Goal: Task Accomplishment & Management: Manage account settings

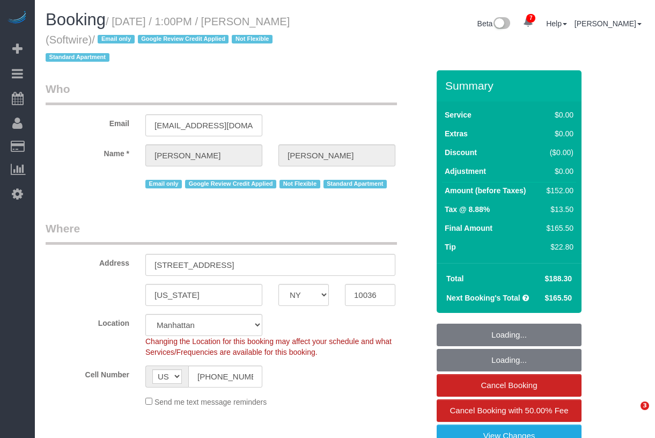
select select "NY"
select select "1"
select select "2"
select select "number:89"
select select "number:90"
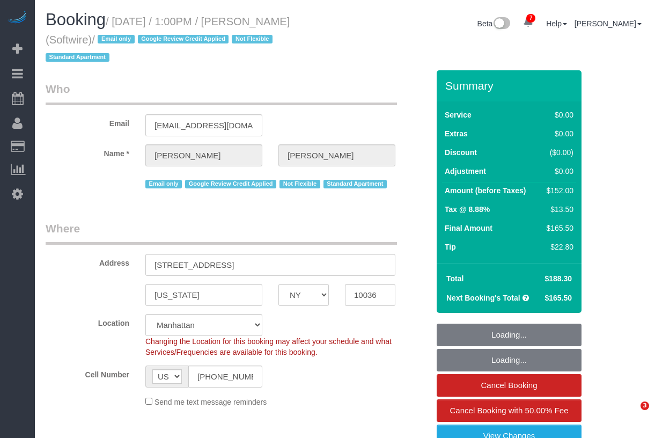
select select "number:15"
select select "number:6"
select select "string:stripe-pm_1Qk5AB4VGloSiKo7ElGQsDok"
select select "1"
select select "2"
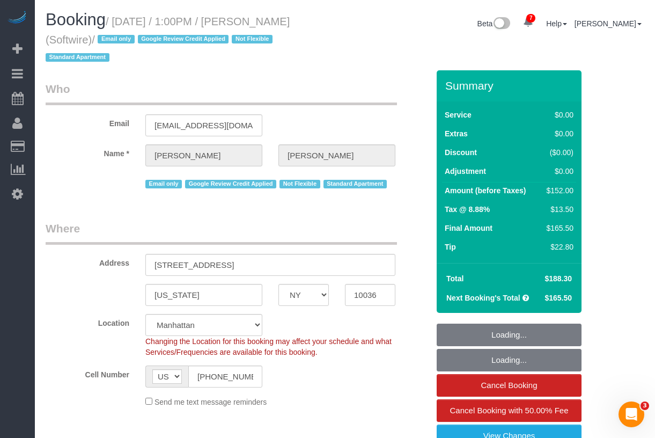
select select "spot1"
select select "object:1009"
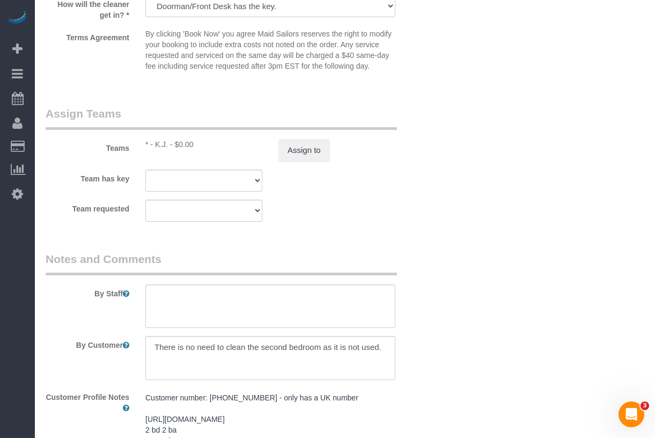
scroll to position [1441, 0]
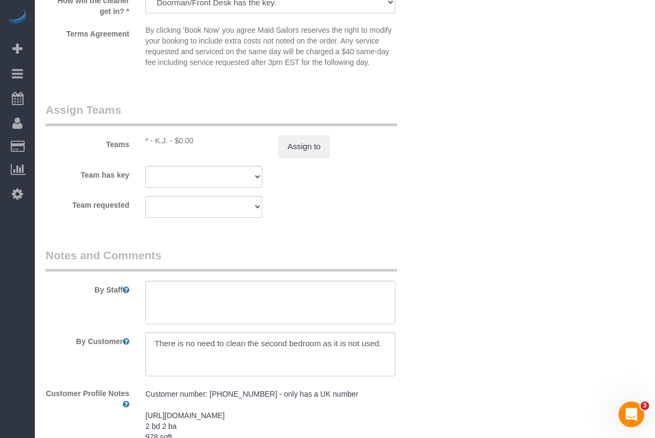
drag, startPoint x: 154, startPoint y: 153, endPoint x: 169, endPoint y: 152, distance: 15.1
click at [169, 146] on div "* - K.J. - $0.00" at bounding box center [203, 140] width 117 height 11
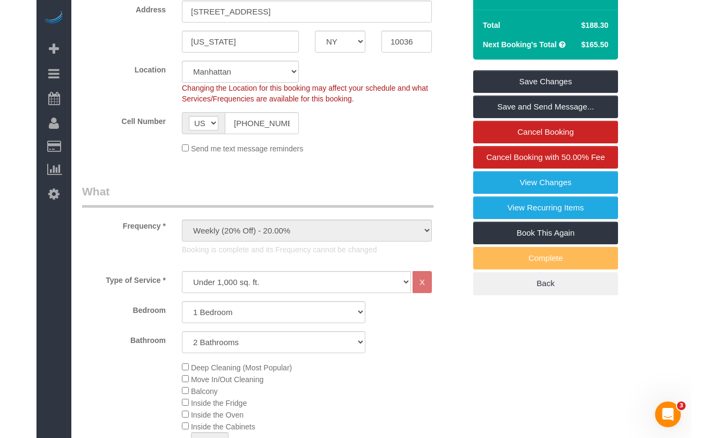
scroll to position [0, 0]
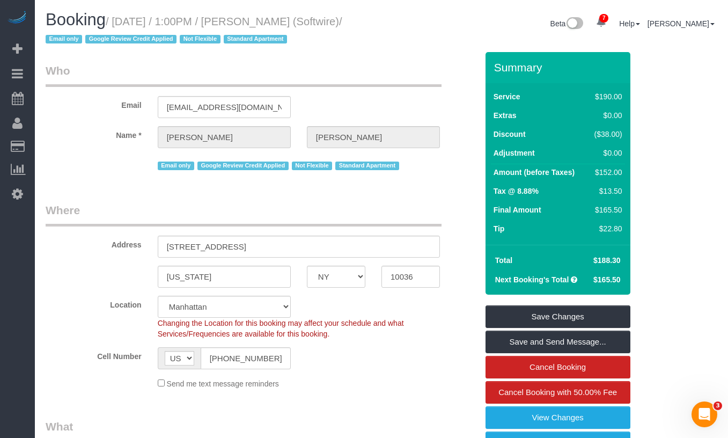
drag, startPoint x: 348, startPoint y: 20, endPoint x: 258, endPoint y: 25, distance: 89.7
click at [258, 25] on h1 "Booking / August 12, 2025 / 1:00PM / Zoe Cunningham (Softwire) / Email only Goo…" at bounding box center [210, 29] width 328 height 36
copy small "Zoe Cunningham"
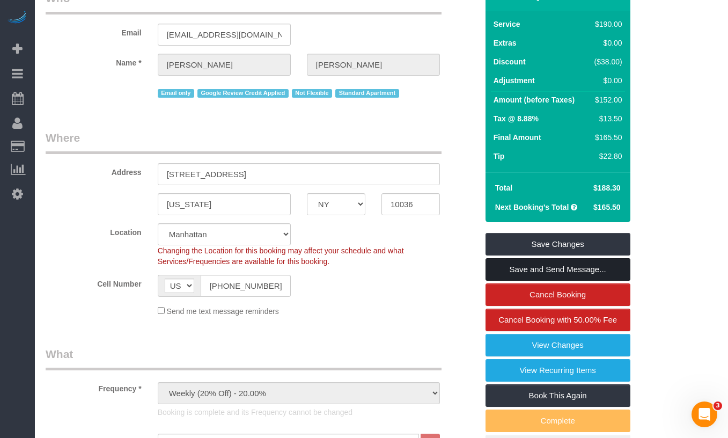
scroll to position [75, 0]
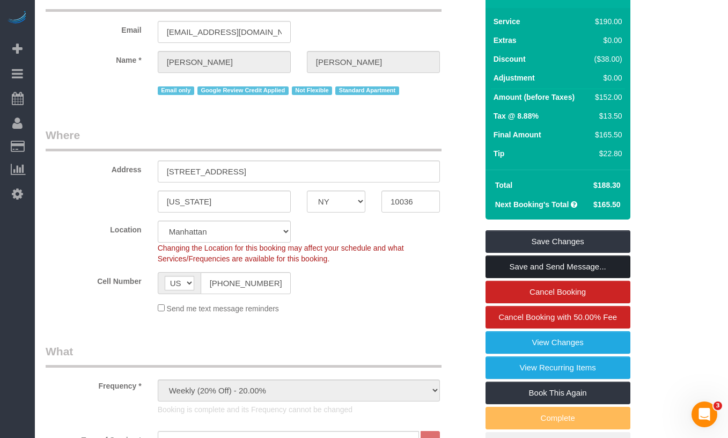
click at [498, 269] on link "Save and Send Message..." at bounding box center [557, 266] width 145 height 23
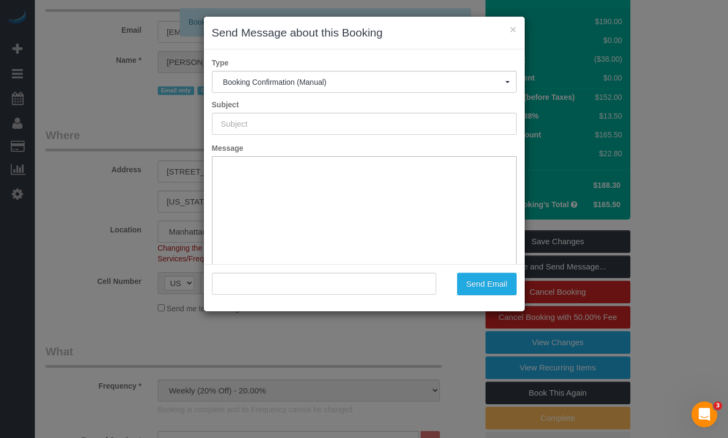
type input "Cleaning Confirmed for 08/12/2025 at 1:00pm"
type input ""Zoe Cunningham" <zoe@zoefcunningham.com>"
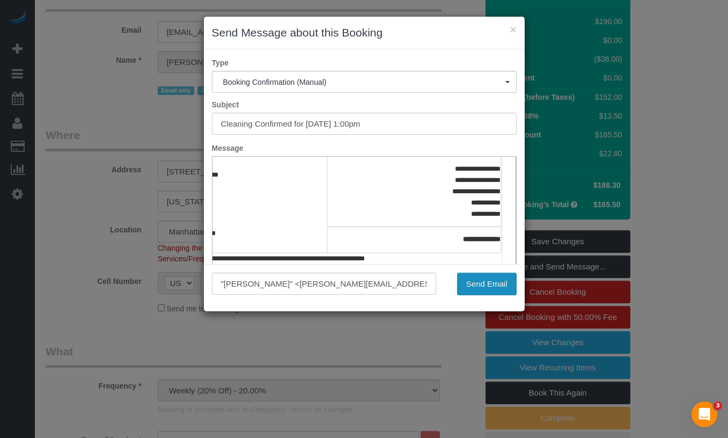
scroll to position [231, 85]
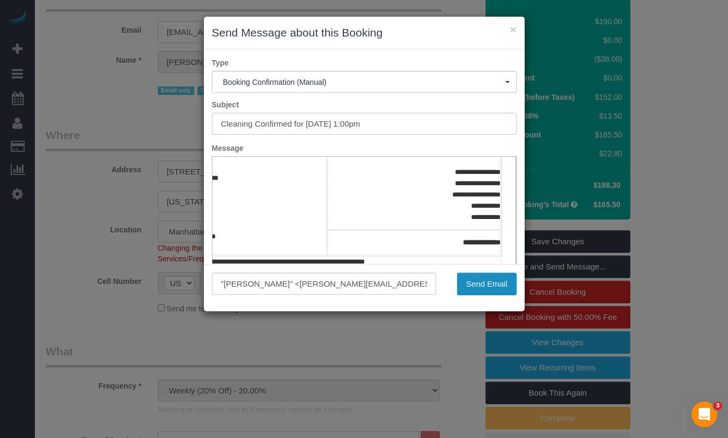
click at [469, 279] on button "Send Email" at bounding box center [487, 283] width 60 height 23
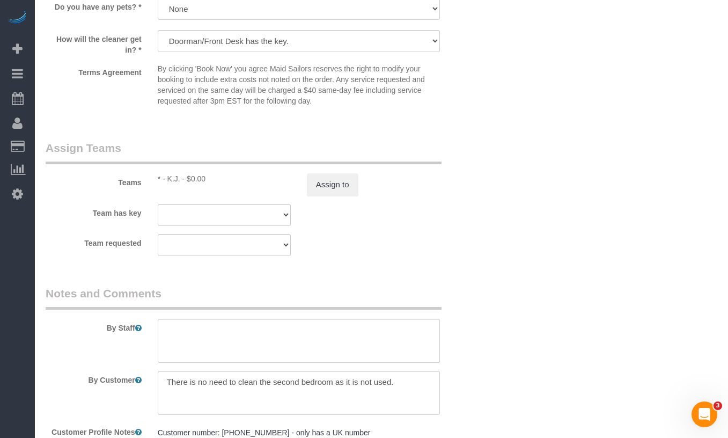
scroll to position [1440, 0]
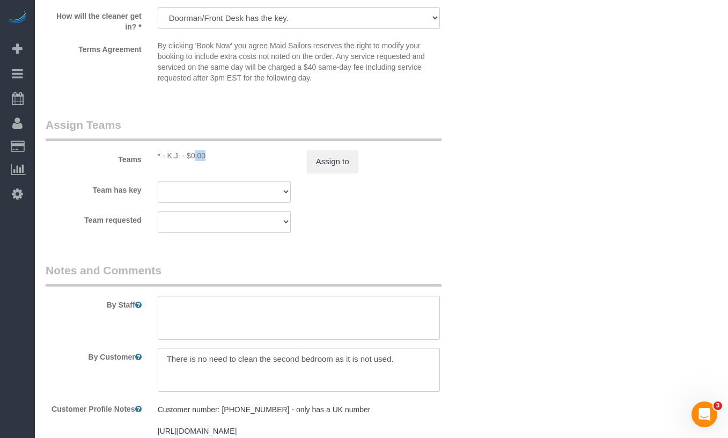
drag, startPoint x: 168, startPoint y: 157, endPoint x: 178, endPoint y: 155, distance: 9.8
click at [179, 155] on div "* - K.J. - $0.00" at bounding box center [224, 155] width 133 height 11
copy div "K.J"
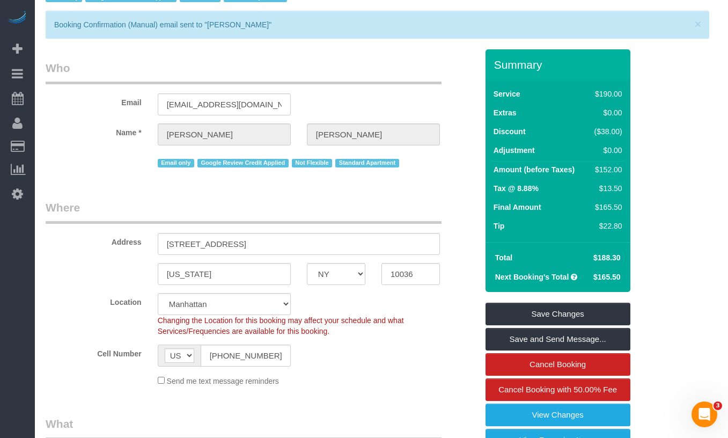
scroll to position [0, 0]
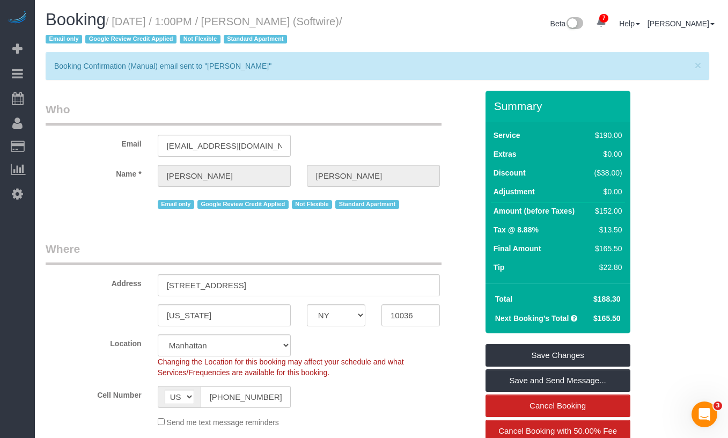
drag, startPoint x: 337, startPoint y: 20, endPoint x: 258, endPoint y: 28, distance: 79.8
click at [258, 28] on h1 "Booking / August 12, 2025 / 1:00PM / Zoe Cunningham (Softwire) / Email only Goo…" at bounding box center [210, 29] width 328 height 36
copy small "Zoe Cunningham"
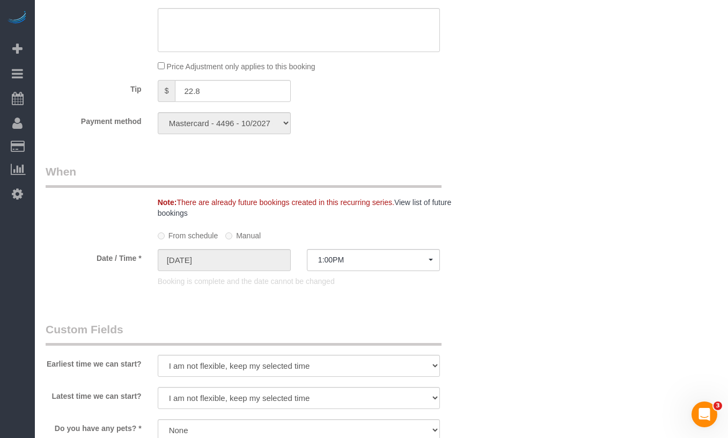
scroll to position [983, 0]
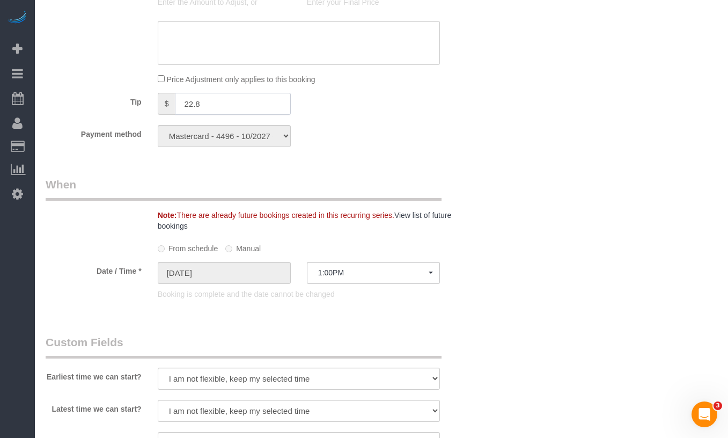
drag, startPoint x: 212, startPoint y: 106, endPoint x: 177, endPoint y: 106, distance: 34.3
click at [177, 106] on input "22.8" at bounding box center [232, 104] width 115 height 22
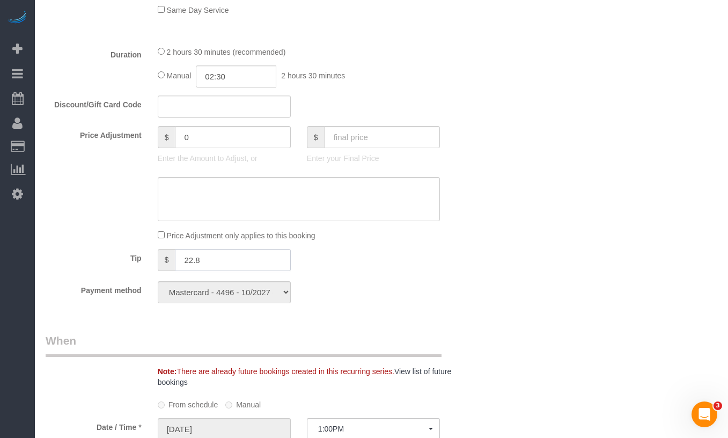
scroll to position [825, 0]
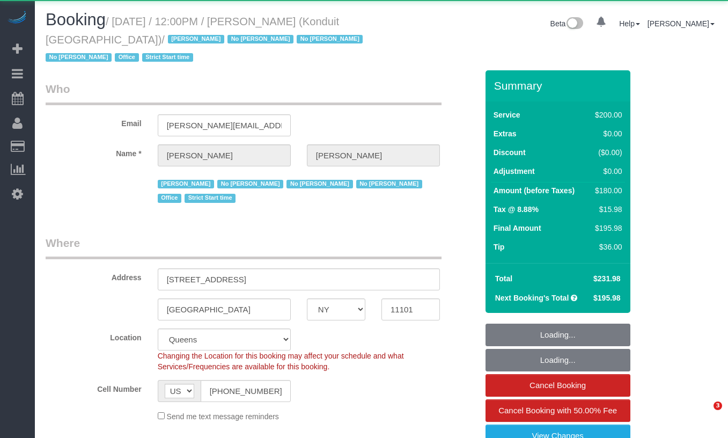
select select "NY"
select select "150"
select select "number:89"
select select "number:90"
select select "number:15"
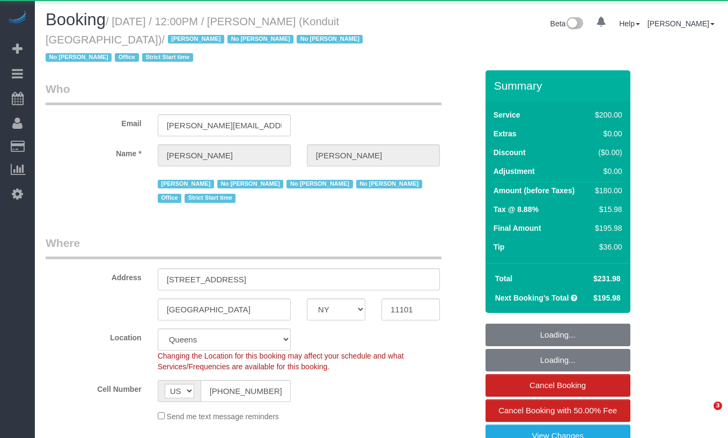
select select "number:5"
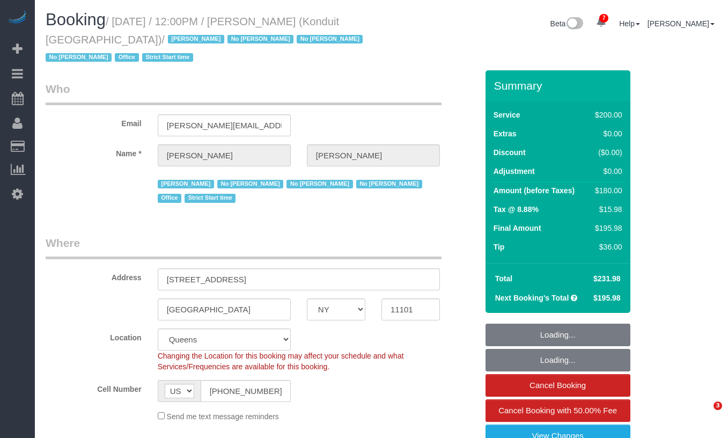
select select "spot1"
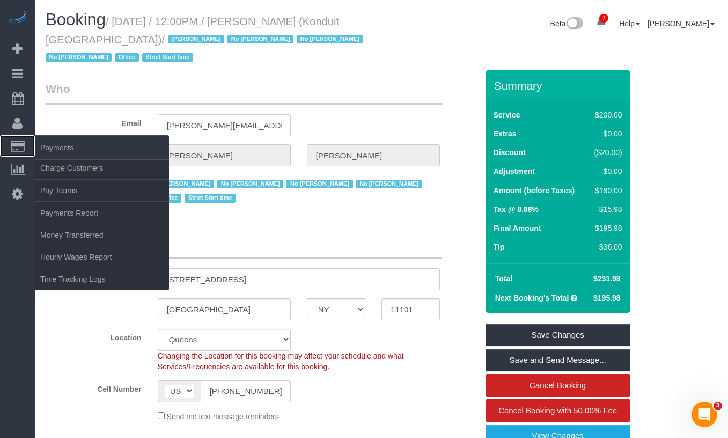
click at [23, 147] on icon at bounding box center [18, 146] width 14 height 10
click at [61, 169] on link "Charge Customers" at bounding box center [102, 167] width 134 height 21
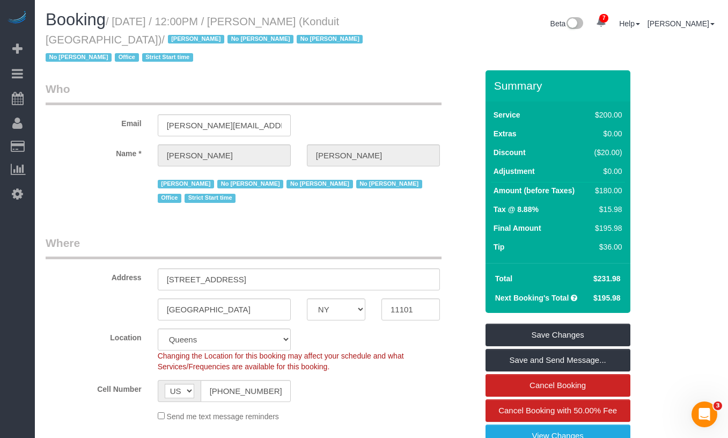
click at [79, 151] on label "Name *" at bounding box center [94, 151] width 112 height 14
drag, startPoint x: 263, startPoint y: 24, endPoint x: 369, endPoint y: 24, distance: 106.2
click at [369, 24] on h1 "Booking / August 12, 2025 / 12:00PM / Elizabeth Bethea (Konduit NYC) / Jacky Xu…" at bounding box center [210, 38] width 328 height 55
copy small "Elizabeth Bethea"
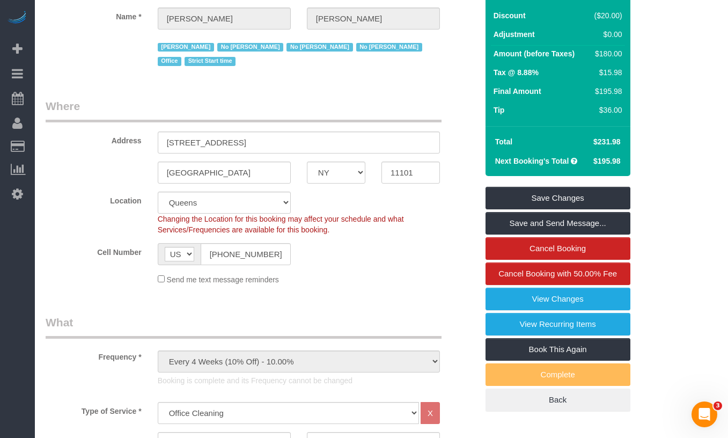
scroll to position [135, 0]
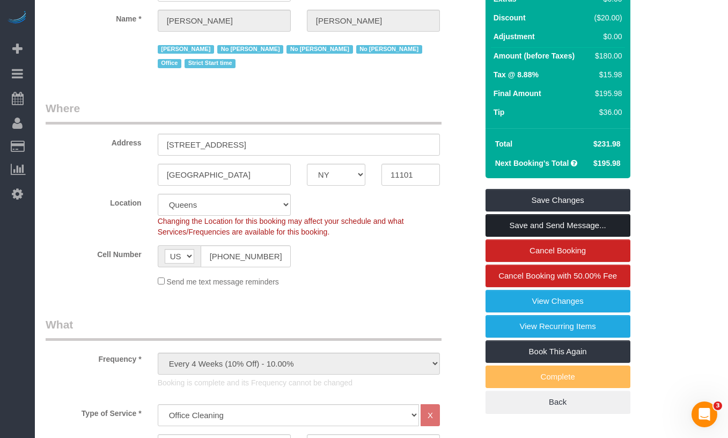
click at [565, 229] on link "Save and Send Message..." at bounding box center [557, 225] width 145 height 23
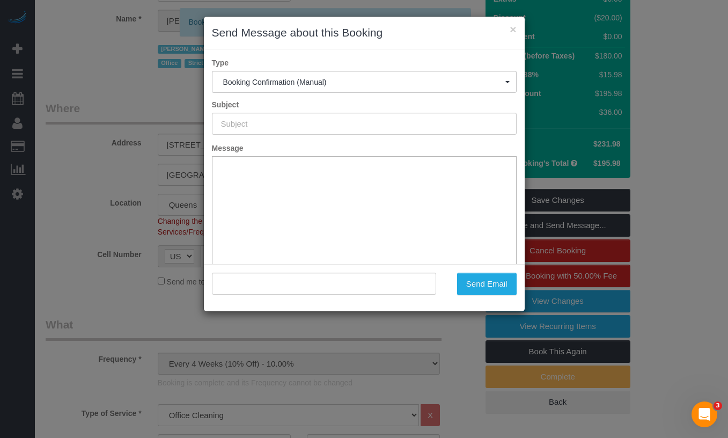
type input "Cleaning Confirmed for 08/12/2025 at 12:00pm"
type input ""Elizabeth Bethea" <elizabeth@konduitnyc.com>"
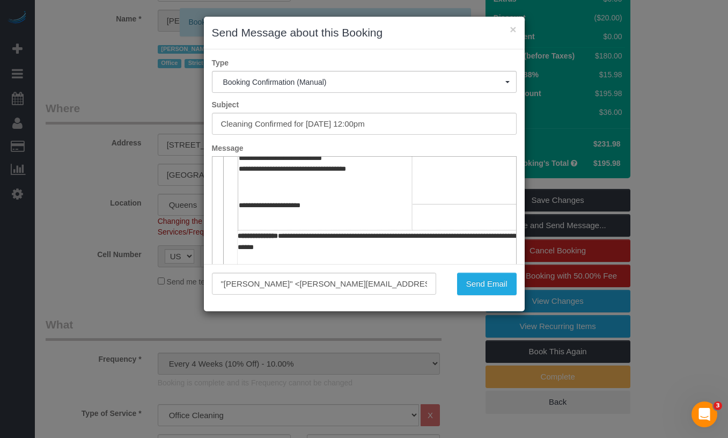
scroll to position [256, 85]
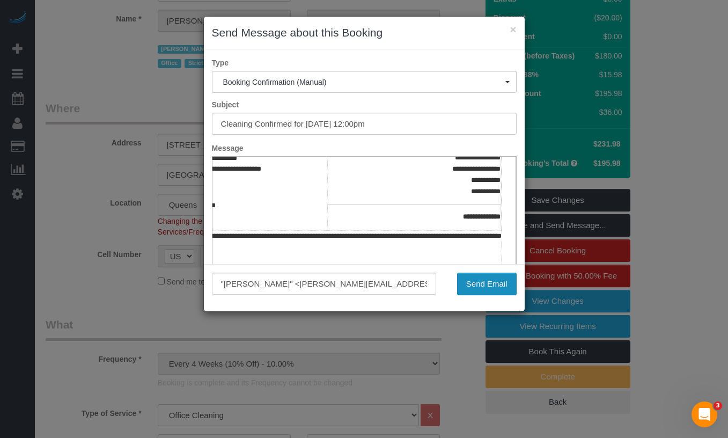
click at [472, 284] on button "Send Email" at bounding box center [487, 283] width 60 height 23
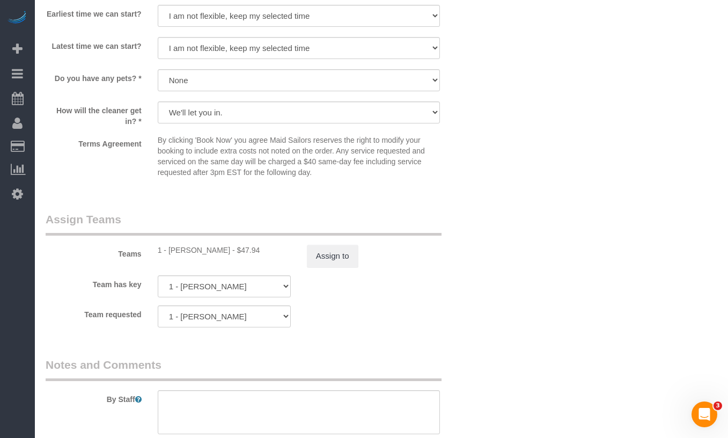
scroll to position [1209, 0]
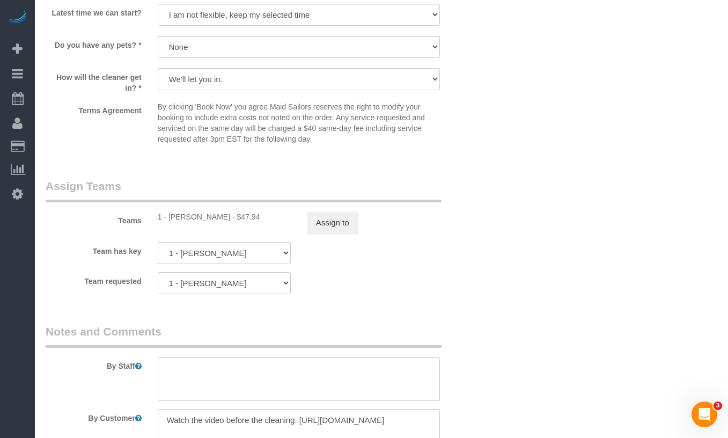
drag, startPoint x: 218, startPoint y: 218, endPoint x: 170, endPoint y: 221, distance: 48.4
click at [170, 221] on div "1 - Joselin Cecilio - $47.94" at bounding box center [224, 216] width 133 height 11
copy div "Joselin Cecilio"
drag, startPoint x: 254, startPoint y: 217, endPoint x: 223, endPoint y: 217, distance: 31.6
click at [223, 217] on div "1 - Joselin Cecilio - $47.94" at bounding box center [224, 216] width 133 height 11
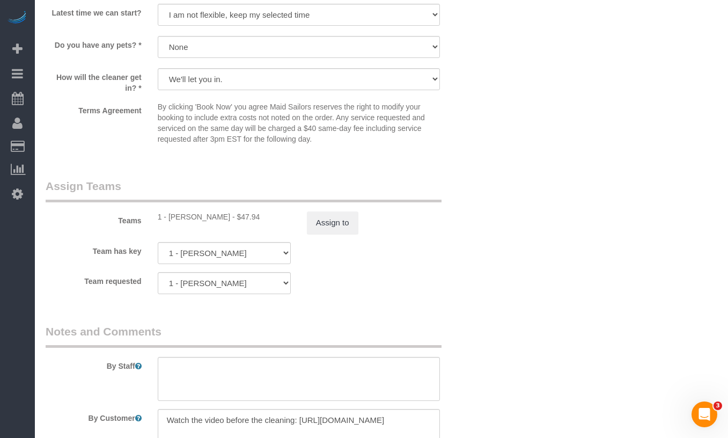
drag, startPoint x: 216, startPoint y: 217, endPoint x: 169, endPoint y: 218, distance: 46.1
click at [169, 218] on div "1 - Joselin Cecilio - $47.94" at bounding box center [224, 216] width 133 height 11
copy div "Joselin Cecilio"
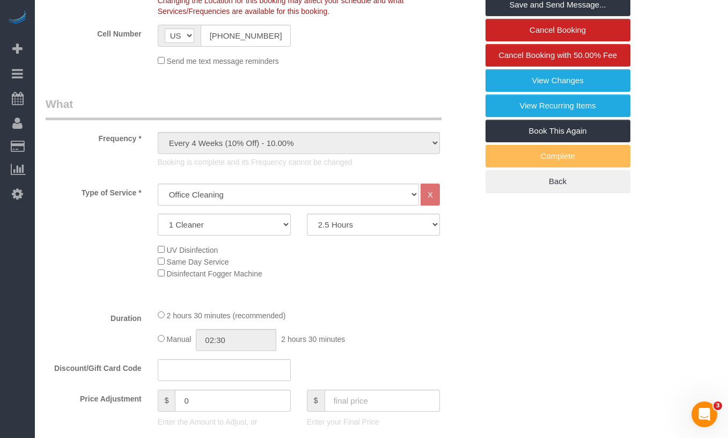
scroll to position [0, 0]
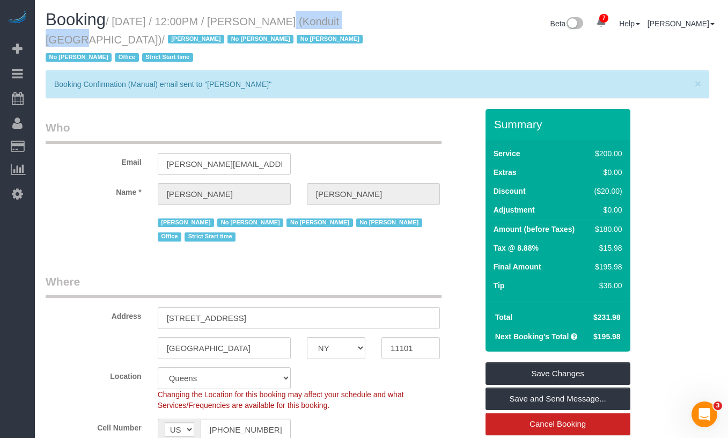
drag, startPoint x: 324, startPoint y: 21, endPoint x: 264, endPoint y: 23, distance: 60.1
click at [264, 23] on h1 "Booking / August 12, 2025 / 12:00PM / Elizabeth Bethea (Konduit NYC) / Jacky Xu…" at bounding box center [210, 38] width 328 height 55
copy small "Elizabeth Bethea"
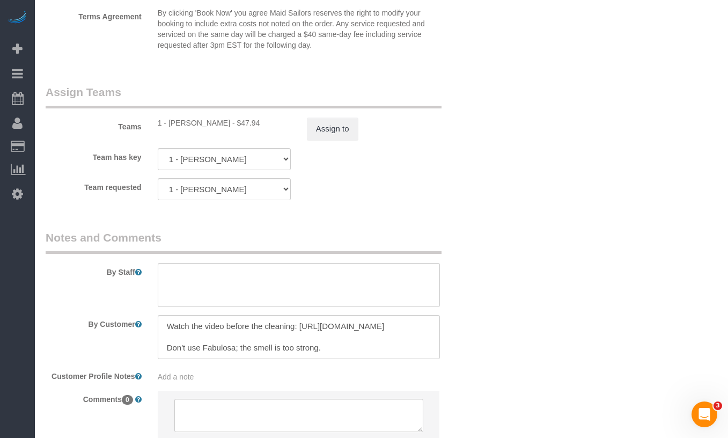
scroll to position [1287, 0]
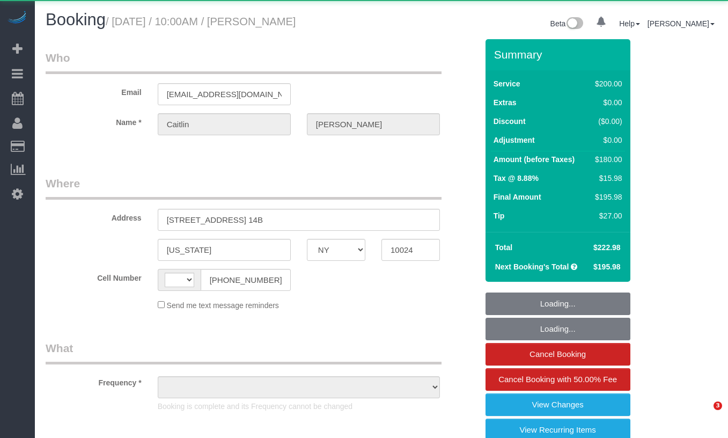
select select "NY"
select select "string:US"
select select "object:694"
select select "150"
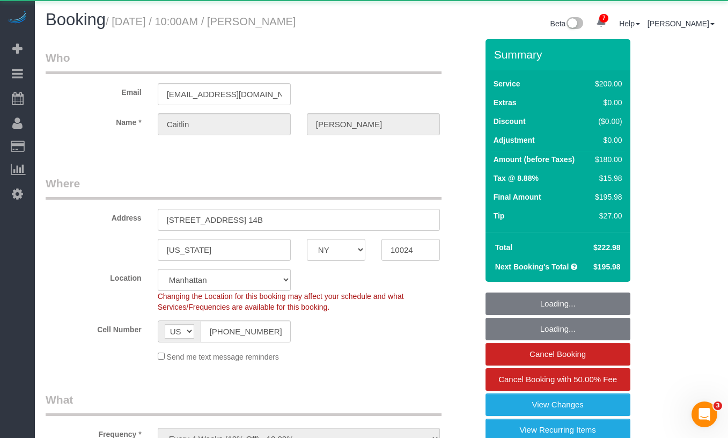
select select "string:stripe-pm_1RGsso4VGloSiKo7yoovUInS"
select select "spot1"
select select "number:59"
select select "number:75"
select select "number:15"
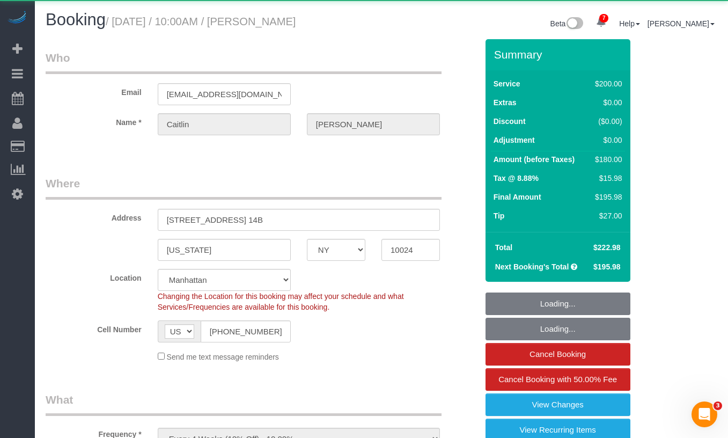
select select "number:5"
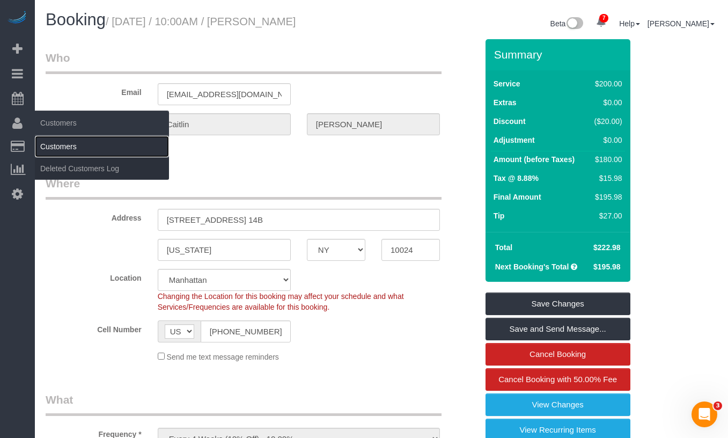
click at [71, 144] on link "Customers" at bounding box center [102, 146] width 134 height 21
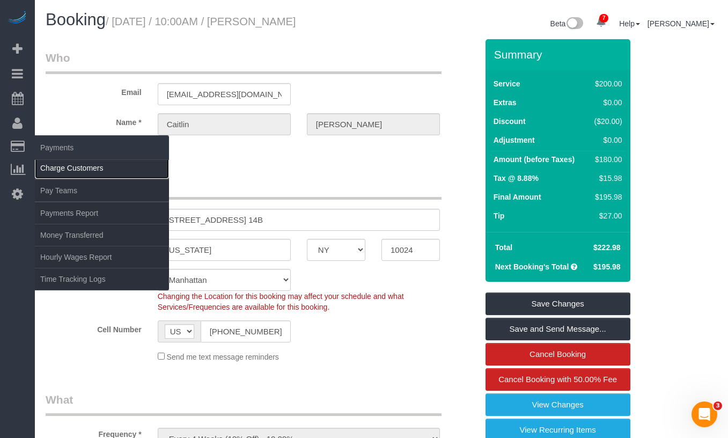
click at [70, 166] on link "Charge Customers" at bounding box center [102, 167] width 134 height 21
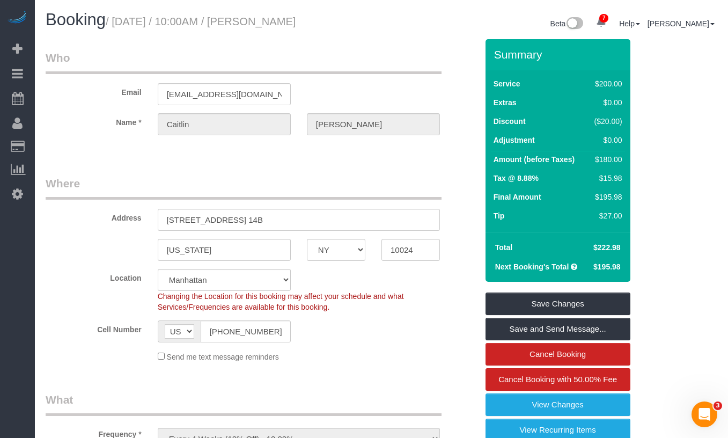
drag, startPoint x: 323, startPoint y: 19, endPoint x: 265, endPoint y: 23, distance: 58.6
click at [265, 23] on small "/ August 12, 2025 / 10:00AM / Caitlin Baker" at bounding box center [201, 22] width 190 height 12
copy small "Caitlin Baker"
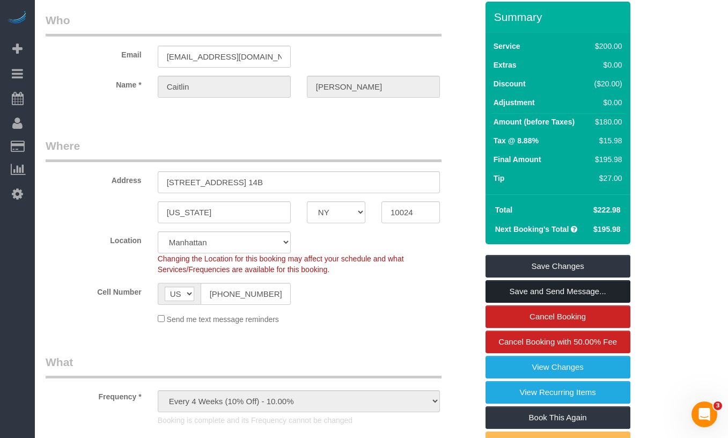
click at [547, 293] on link "Save and Send Message..." at bounding box center [557, 291] width 145 height 23
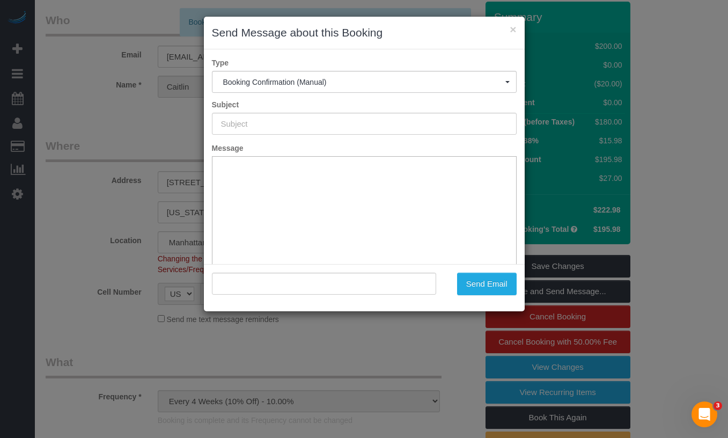
type input "Cleaning Confirmed for 08/12/2025 at 10:00am"
type input ""Caitlin Baker" <caitlinfbaker@gmail.com>"
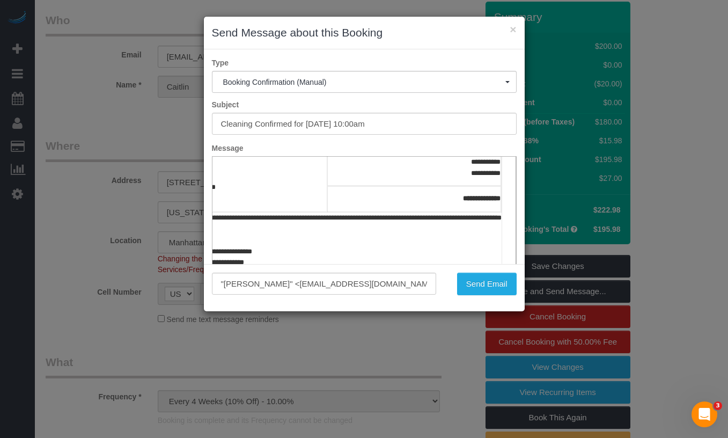
scroll to position [276, 85]
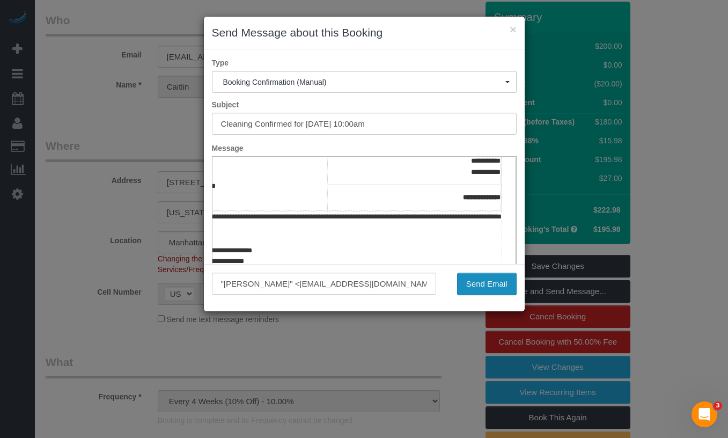
click at [463, 283] on button "Send Email" at bounding box center [487, 283] width 60 height 23
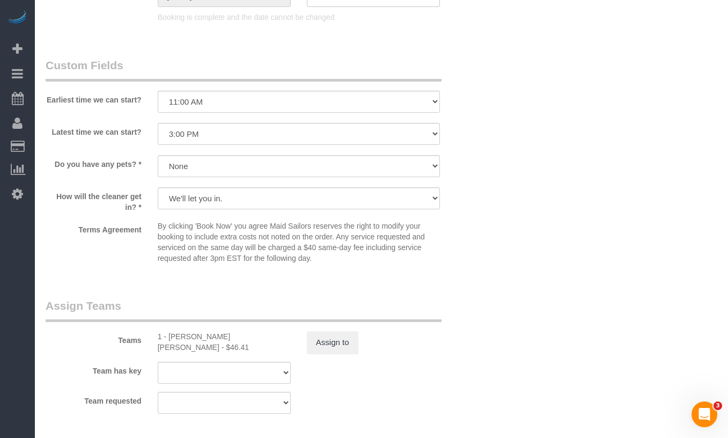
scroll to position [1020, 0]
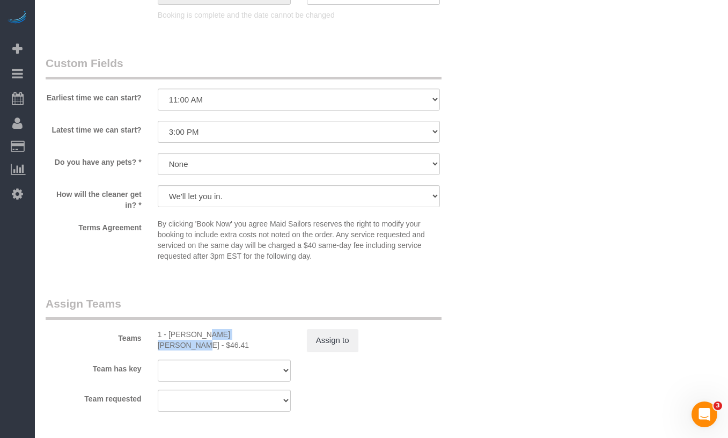
drag, startPoint x: 224, startPoint y: 333, endPoint x: 168, endPoint y: 335, distance: 56.3
click at [168, 335] on div "1 - Elba Lobo Varela - $46.41" at bounding box center [224, 339] width 133 height 21
copy div "Elba Lobo Varela"
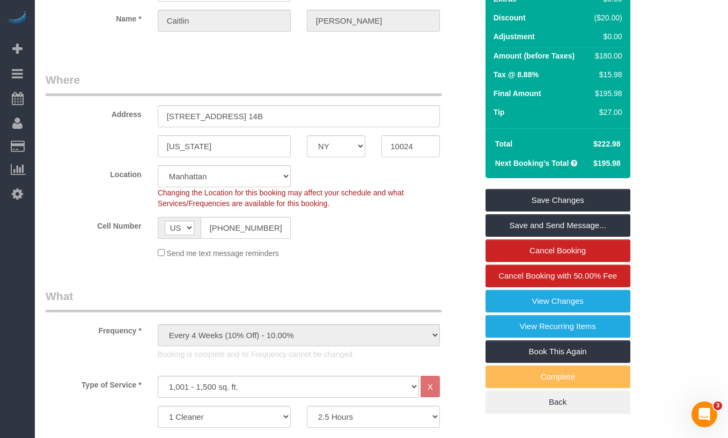
scroll to position [0, 0]
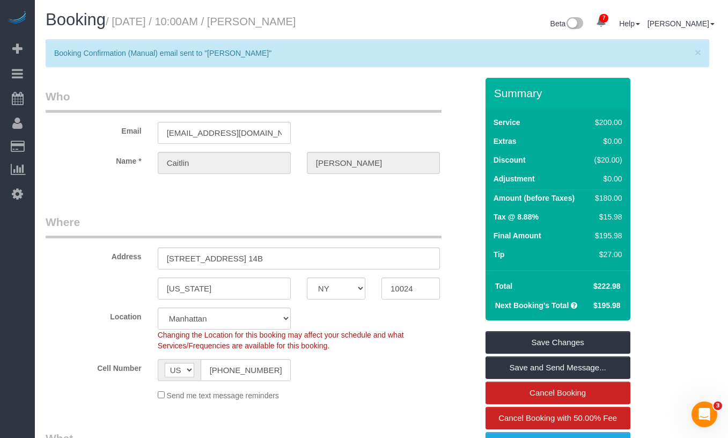
drag, startPoint x: 331, startPoint y: 23, endPoint x: 263, endPoint y: 26, distance: 67.6
click at [263, 26] on h1 "Booking / August 12, 2025 / 10:00AM / Caitlin Baker" at bounding box center [210, 20] width 328 height 18
copy small "Caitlin Baker"
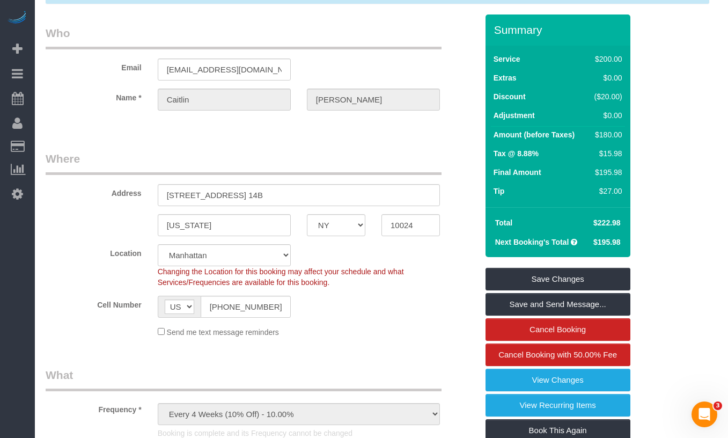
scroll to position [73, 0]
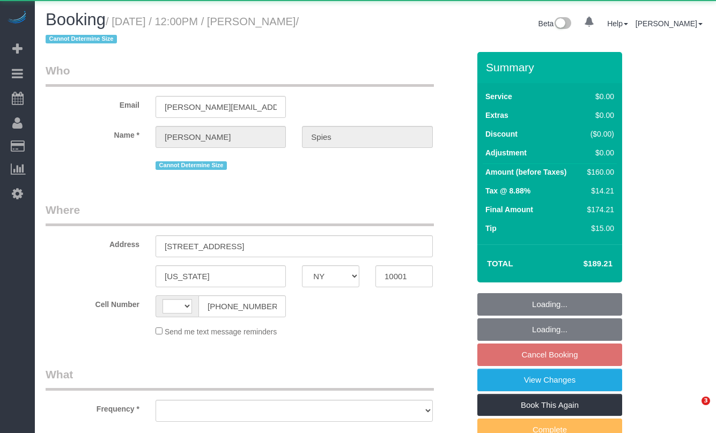
select select "NY"
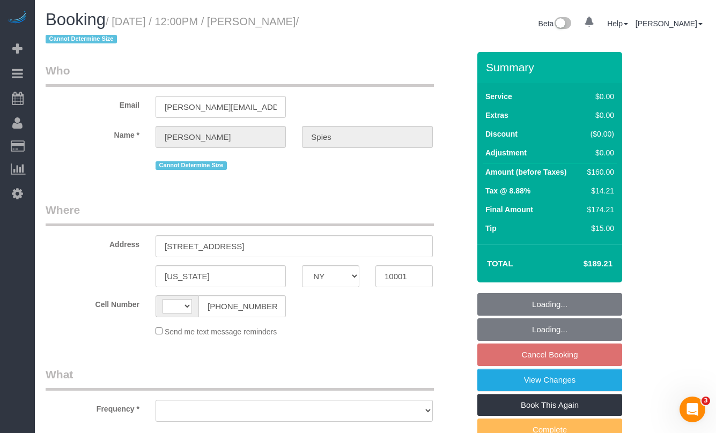
select select "string:[GEOGRAPHIC_DATA]"
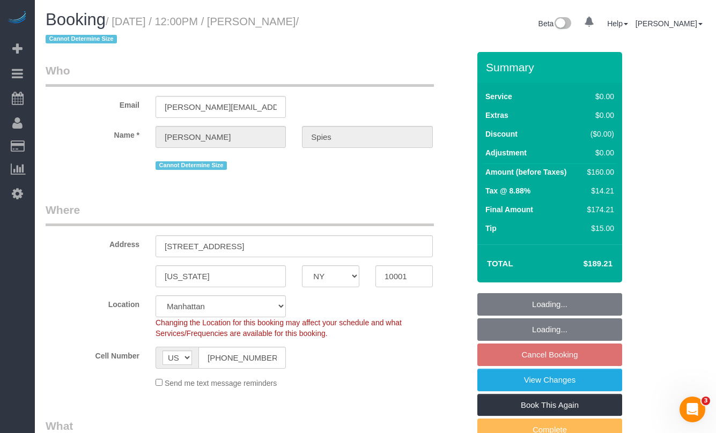
select select "object:931"
select select "string:stripe-pm_1Jvni44VGloSiKo7yI7Pr1LE"
select select "1"
select select "spot1"
select select "number:57"
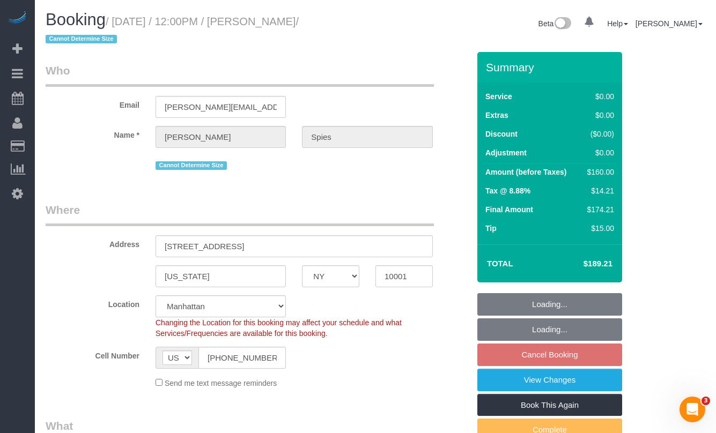
select select "number:73"
select select "number:15"
select select "number:5"
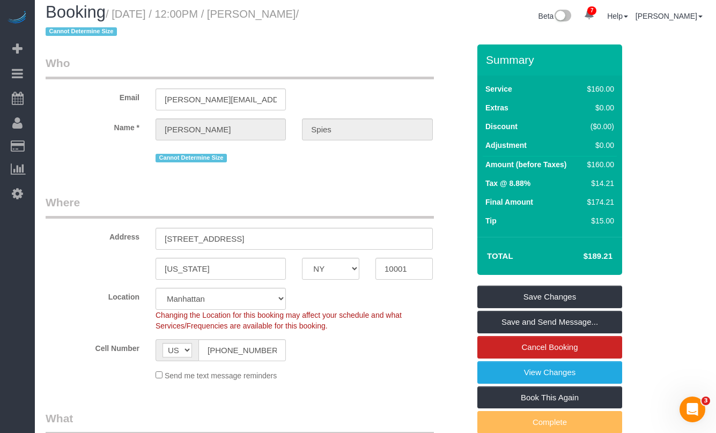
scroll to position [9, 0]
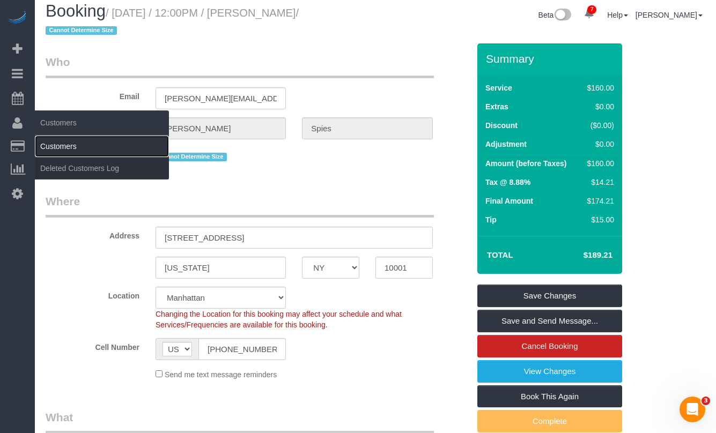
click at [64, 145] on link "Customers" at bounding box center [102, 146] width 134 height 21
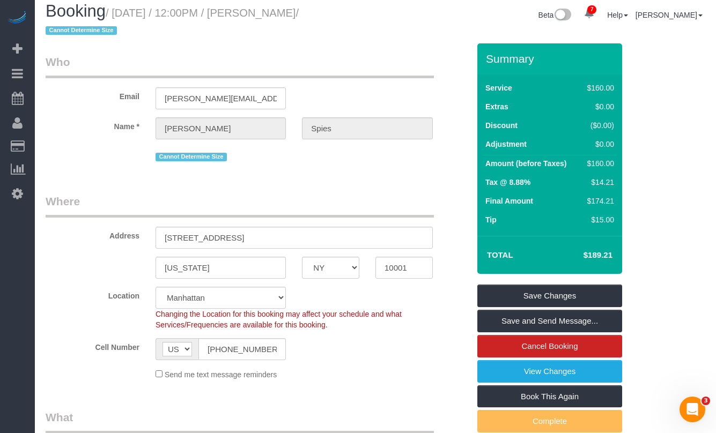
drag, startPoint x: 338, startPoint y: 12, endPoint x: 261, endPoint y: 15, distance: 77.8
click at [261, 15] on small "/ August 15, 2025 / 12:00PM / Stephanie Spies / Cannot Determine Size" at bounding box center [172, 22] width 253 height 30
copy small "Stephanie Spies"
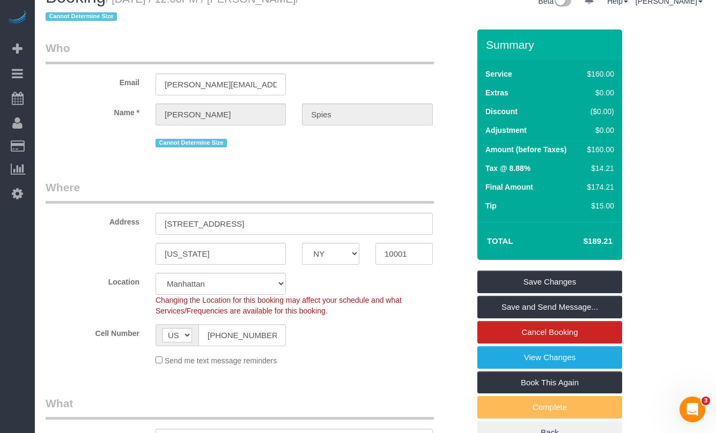
scroll to position [0, 0]
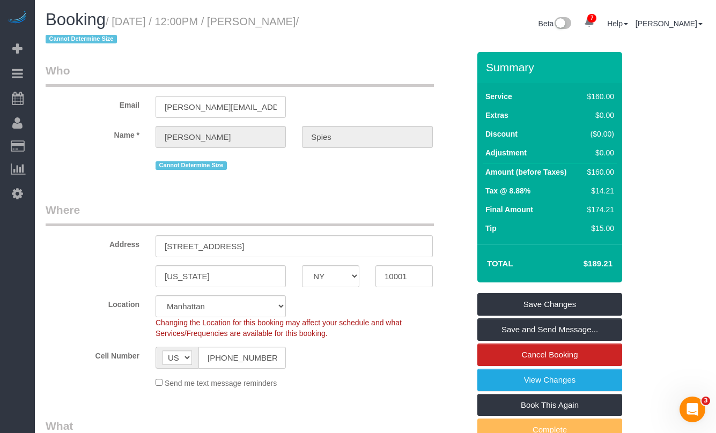
click at [199, 168] on span "Cannot Determine Size" at bounding box center [190, 165] width 71 height 9
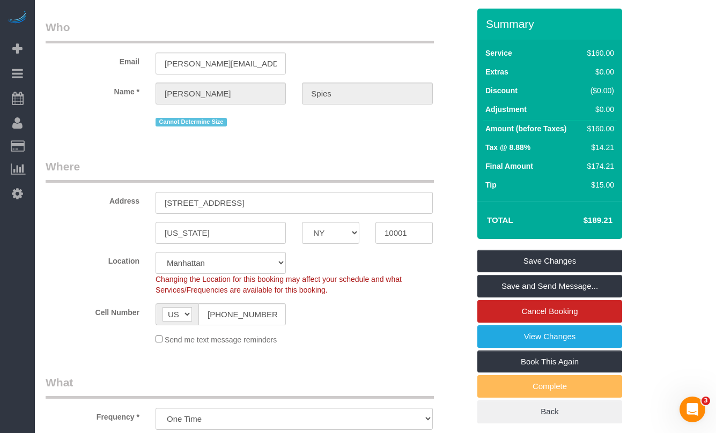
scroll to position [53, 0]
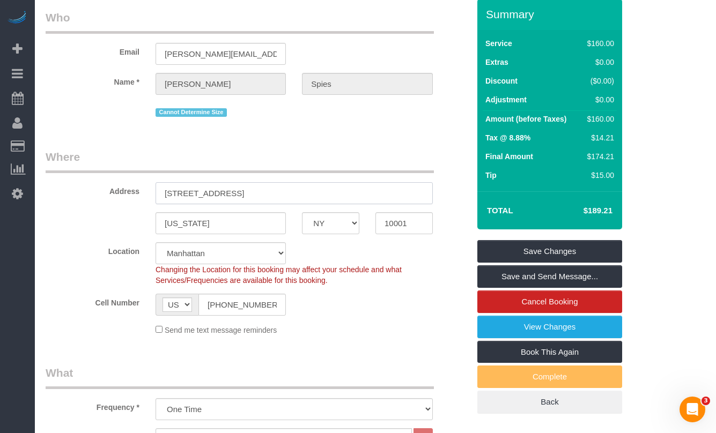
click at [252, 195] on input "354 W 23rd Street, 3b" at bounding box center [293, 193] width 277 height 22
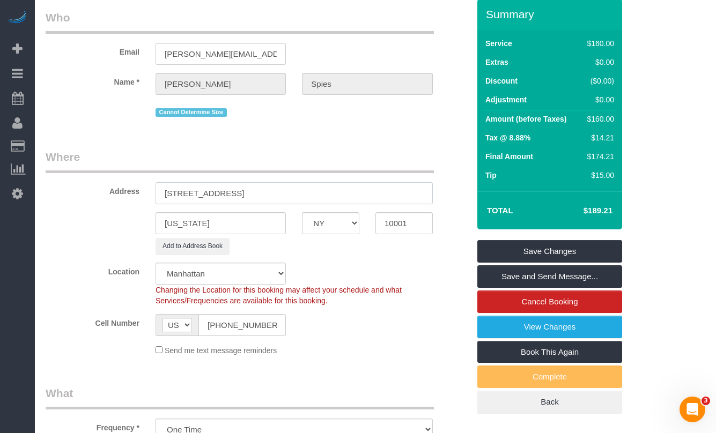
drag, startPoint x: 243, startPoint y: 193, endPoint x: 253, endPoint y: 189, distance: 10.9
click at [243, 193] on input "354 W 23rd Street, 3b Apt" at bounding box center [293, 193] width 277 height 22
click at [202, 190] on input "354 W 23rd Street, 3B Apt" at bounding box center [293, 193] width 277 height 22
click at [206, 191] on input "354 W 23rd Street, 3B Apt" at bounding box center [293, 193] width 277 height 22
click at [265, 191] on input "354 W 23rd Street, 3B Apt" at bounding box center [293, 193] width 277 height 22
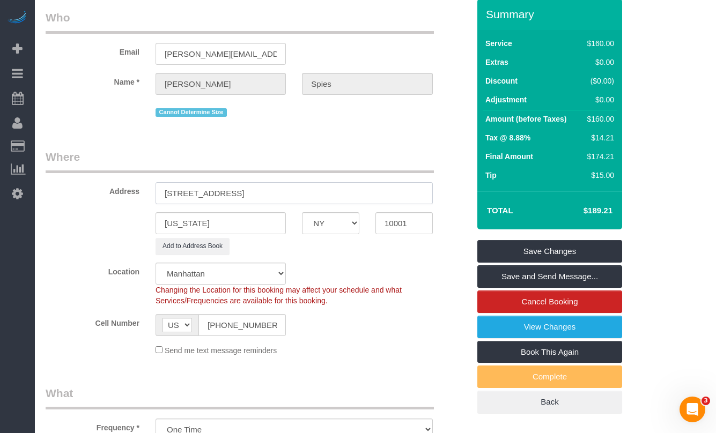
drag, startPoint x: 206, startPoint y: 193, endPoint x: 199, endPoint y: 194, distance: 7.0
click at [199, 194] on input "354 W 23rd Street, 3B Apt" at bounding box center [293, 193] width 277 height 22
click at [262, 194] on input "354 W 23rd Street, 3B Apt" at bounding box center [293, 193] width 277 height 22
click at [384, 262] on fieldset "Where Address 354 W 23rd Street, 3B Apt New York AK AL AR AZ CA CO CT DC DE FL …" at bounding box center [258, 256] width 424 height 215
click at [187, 194] on input "354 W 23rd Street, 3B Apt" at bounding box center [293, 193] width 277 height 22
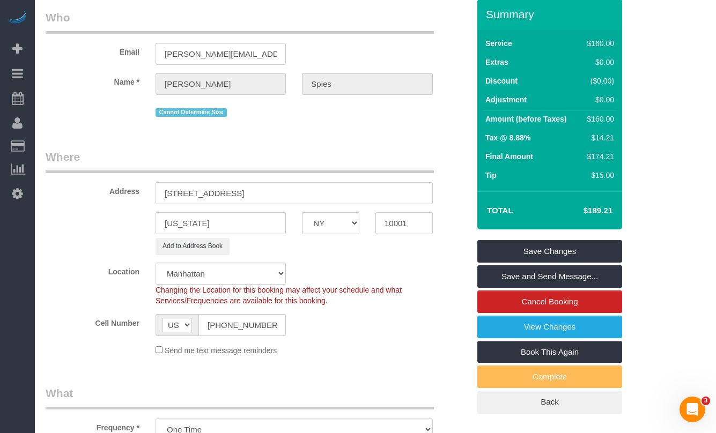
click at [245, 195] on input "354 West 23rd Street, 3B Apt" at bounding box center [293, 193] width 277 height 22
click at [297, 195] on input "354 West 23rd Street, Apt 3B Apt" at bounding box center [293, 193] width 277 height 22
click at [259, 195] on input "354 West 23rd Street, Apt 3B" at bounding box center [293, 193] width 277 height 22
type input "354 West 23rd Street, Apt. 3B"
click at [389, 343] on sui-booking-location "Location Manhattan Austin Boston Bronx Brooklyn Charlotte Denver New Jersey Por…" at bounding box center [258, 309] width 424 height 93
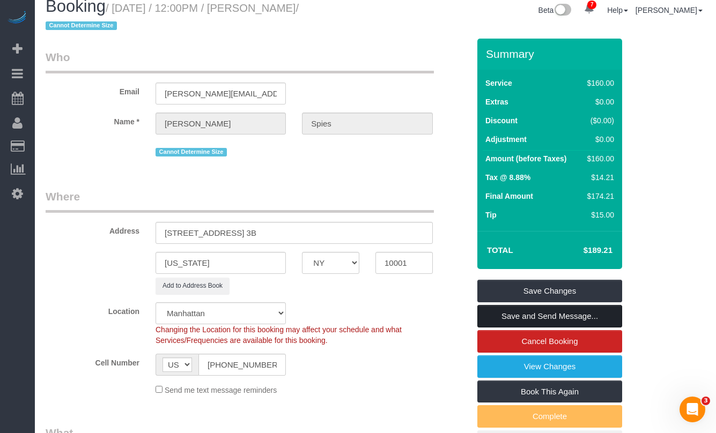
scroll to position [0, 0]
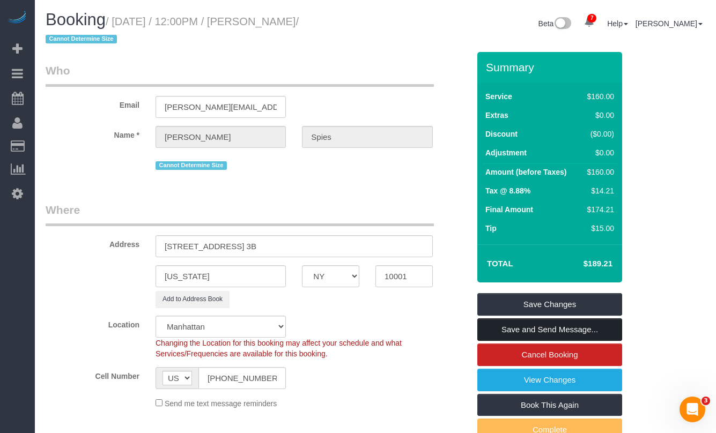
click at [514, 333] on link "Save and Send Message..." at bounding box center [549, 329] width 145 height 23
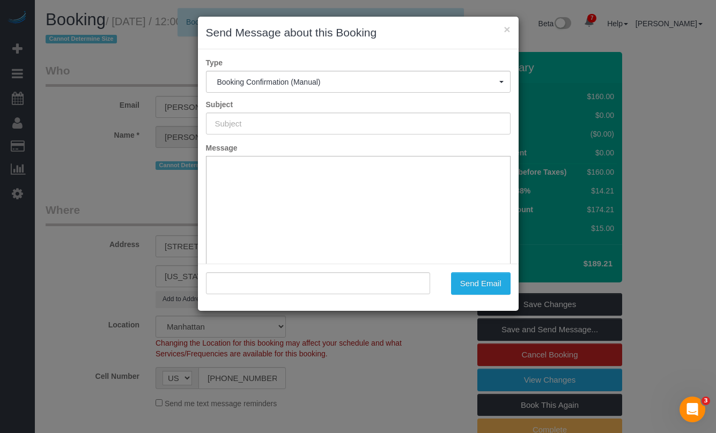
type input "Cleaning Confirmed for 08/15/2025 at 12:00pm"
type input ""Stephanie Spies" <stephanie.spies01@gmail.com>"
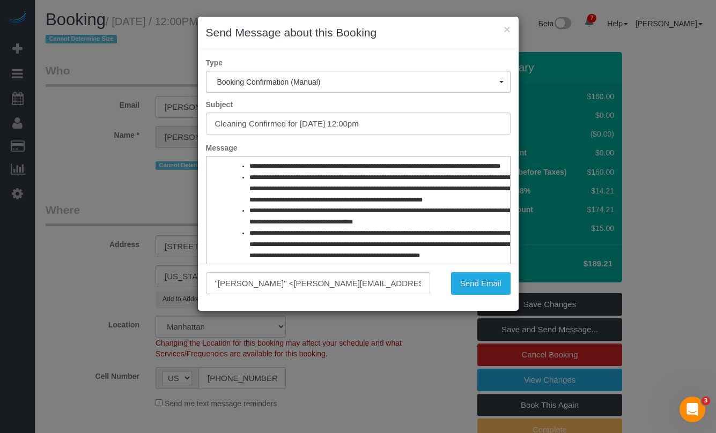
scroll to position [502, 0]
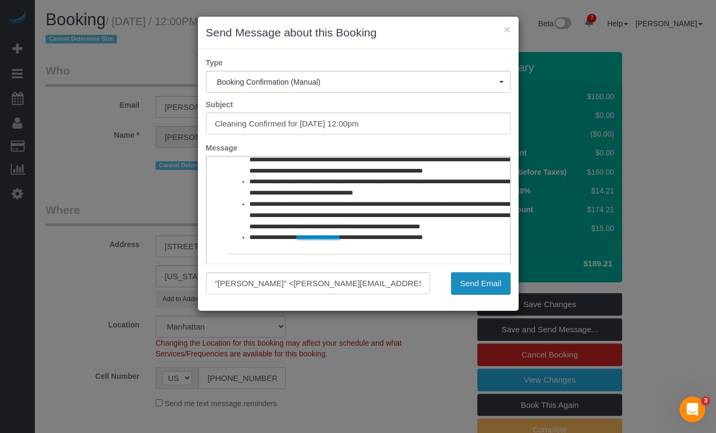
click at [463, 284] on button "Send Email" at bounding box center [481, 283] width 60 height 23
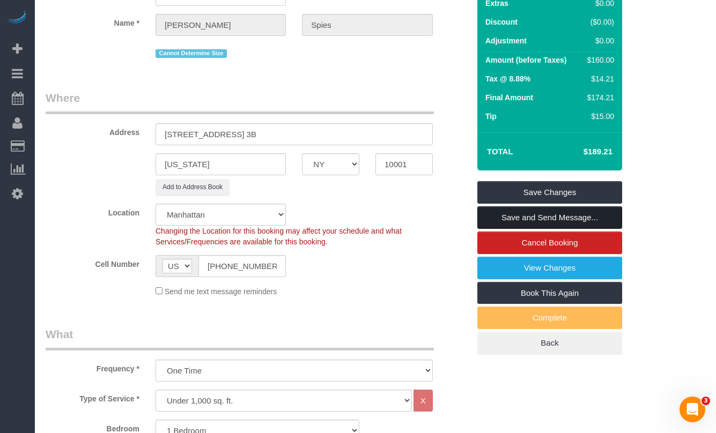
scroll to position [0, 0]
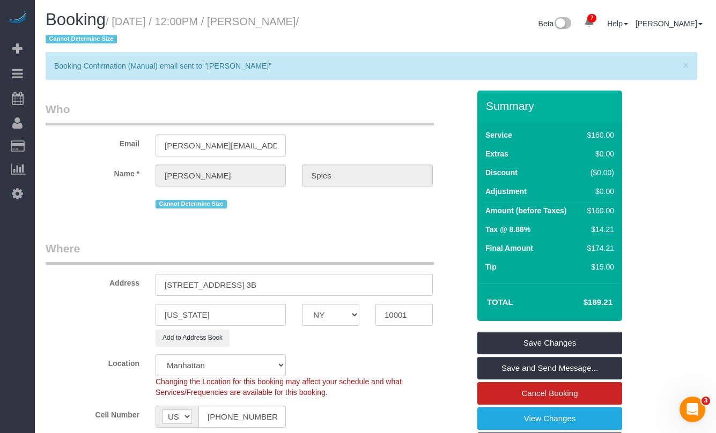
drag, startPoint x: 339, startPoint y: 19, endPoint x: 265, endPoint y: 25, distance: 74.2
click at [265, 25] on small "/ August 15, 2025 / 12:00PM / Stephanie Spies / Cannot Determine Size" at bounding box center [172, 31] width 253 height 30
copy small "[PERSON_NAME]"
drag, startPoint x: 284, startPoint y: 285, endPoint x: 150, endPoint y: 281, distance: 134.1
click at [150, 281] on div "354 West 23rd Street, Apt. 3B" at bounding box center [293, 285] width 293 height 22
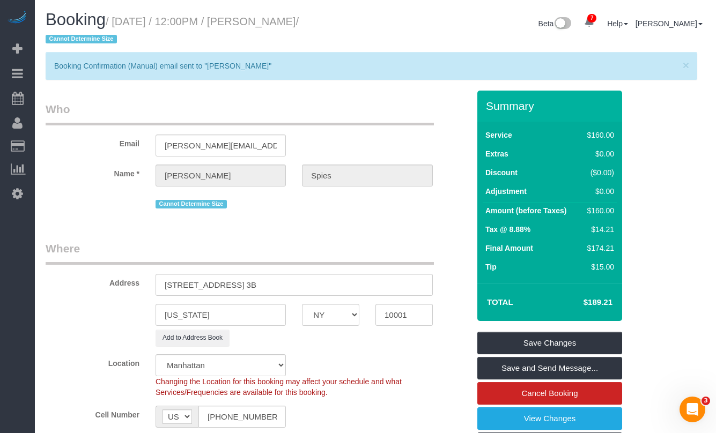
click at [78, 184] on div "Name * Stephanie Spies" at bounding box center [258, 176] width 440 height 22
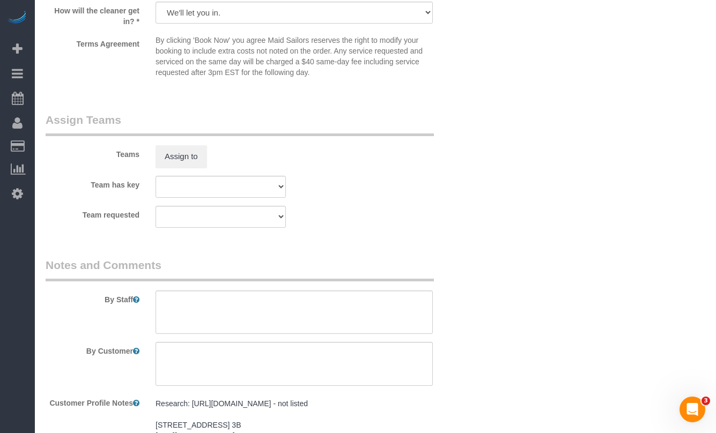
scroll to position [1401, 0]
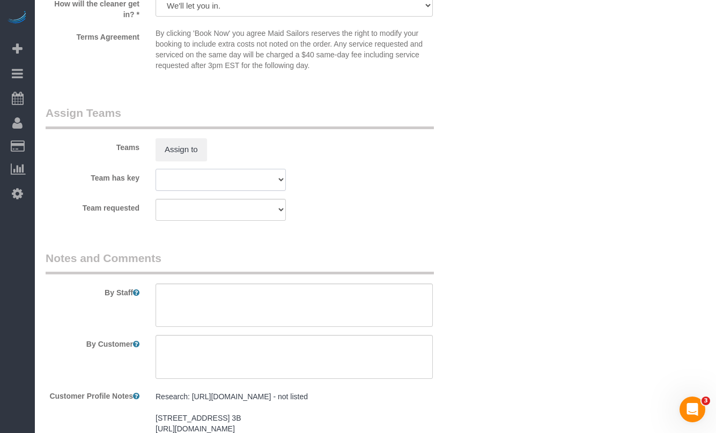
click at [207, 184] on select "000- Donna Mercado 000 - Partnerships 000 - TEAM JOB 0 - Leidy Toledo 1 - Abdou…" at bounding box center [220, 180] width 130 height 22
click at [155, 169] on select "000- Donna Mercado 000 - Partnerships 000 - TEAM JOB 0 - Leidy Toledo 1 - Abdou…" at bounding box center [220, 180] width 130 height 22
click at [467, 210] on div "Team requested 000- Donna Mercado 000 - Partnerships 000 - TEAM JOB 0 - Leidy T…" at bounding box center [258, 210] width 440 height 22
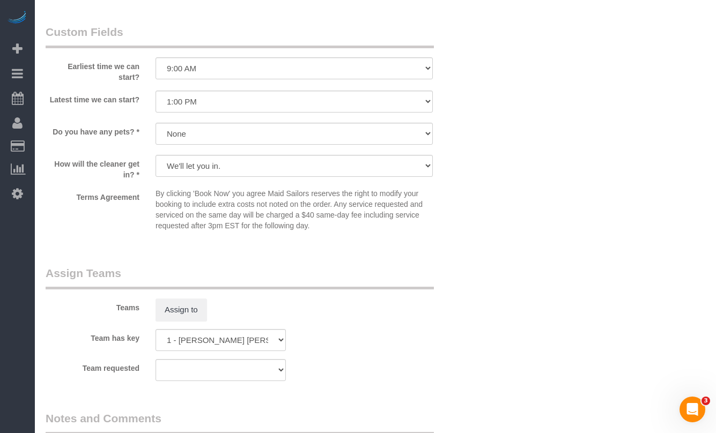
scroll to position [1243, 0]
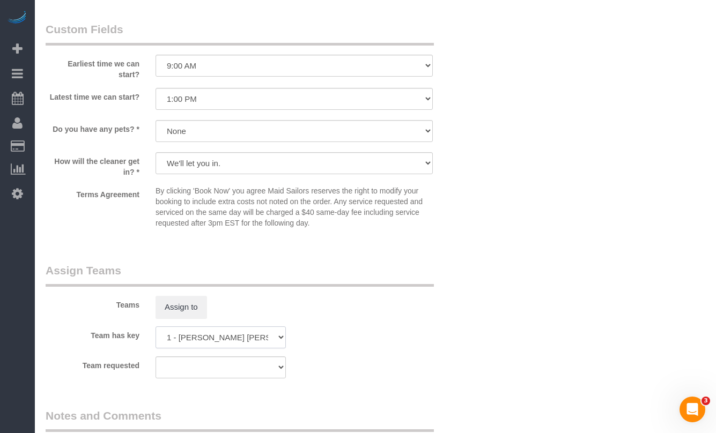
click at [231, 341] on select "000- Donna Mercado 000 - Partnerships 000 - TEAM JOB 0 - Leidy Toledo 1 - Abdou…" at bounding box center [220, 338] width 130 height 22
click at [242, 347] on select "000- Donna Mercado 000 - Partnerships 000 - TEAM JOB 0 - Leidy Toledo 1 - Abdou…" at bounding box center [220, 338] width 130 height 22
click at [230, 340] on select "000- Donna Mercado 000 - Partnerships 000 - TEAM JOB 0 - Leidy Toledo 1 - Abdou…" at bounding box center [220, 338] width 130 height 22
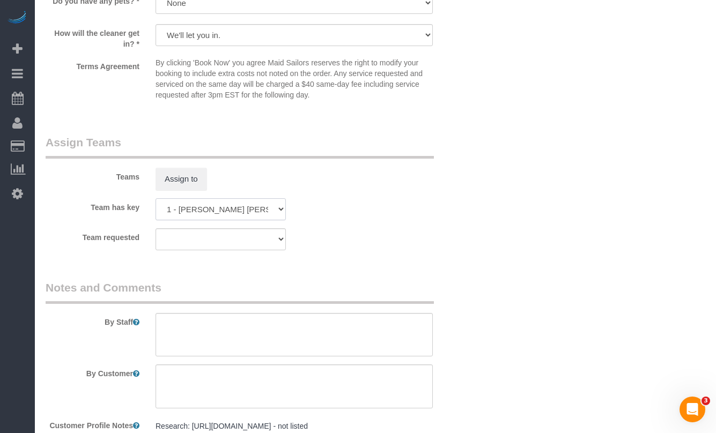
scroll to position [1360, 0]
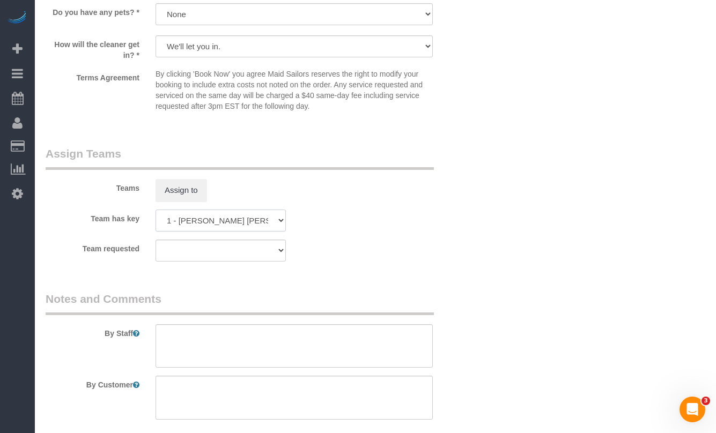
click at [280, 221] on select "000- Donna Mercado 000 - Partnerships 000 - TEAM JOB 0 - Leidy Toledo 1 - Abdou…" at bounding box center [220, 221] width 130 height 22
click at [155, 210] on select "000- Donna Mercado 000 - Partnerships 000 - TEAM JOB 0 - Leidy Toledo 1 - Abdou…" at bounding box center [220, 221] width 130 height 22
click at [241, 226] on select "000- Donna Mercado 000 - Partnerships 000 - TEAM JOB 0 - Leidy Toledo 1 - Abdou…" at bounding box center [220, 221] width 130 height 22
click at [155, 210] on select "000- Donna Mercado 000 - Partnerships 000 - TEAM JOB 0 - Leidy Toledo 1 - Abdou…" at bounding box center [220, 221] width 130 height 22
select select "? string:null ?"
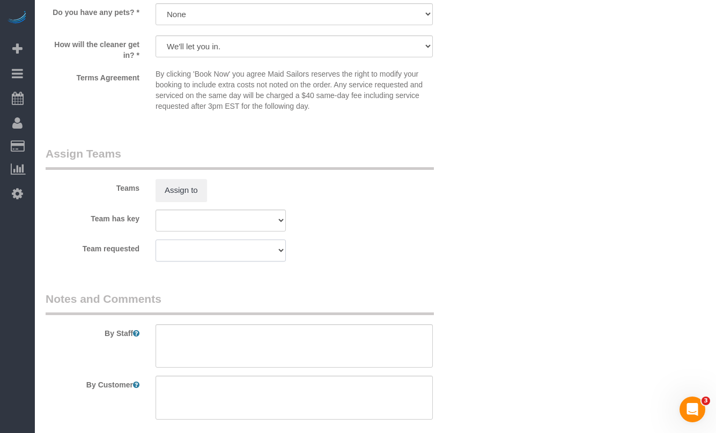
click at [267, 255] on select "000- Donna Mercado 000 - Partnerships 000 - TEAM JOB 0 - Leidy Toledo 1 - Abdou…" at bounding box center [220, 251] width 130 height 22
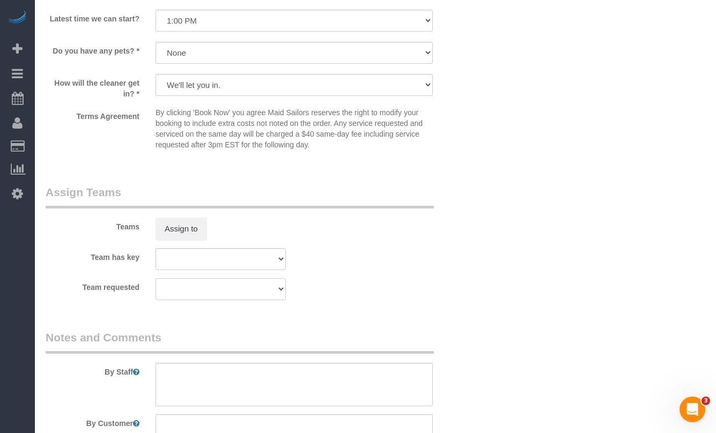
scroll to position [1320, 0]
click at [198, 229] on button "Assign to" at bounding box center [180, 230] width 51 height 23
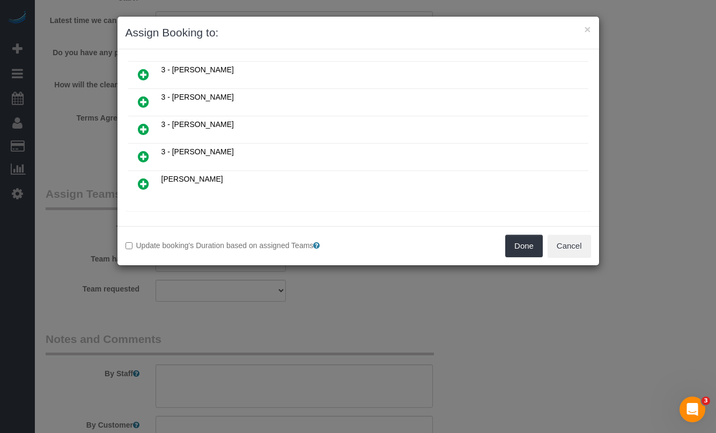
scroll to position [795, 0]
click at [200, 198] on icon at bounding box center [197, 197] width 6 height 8
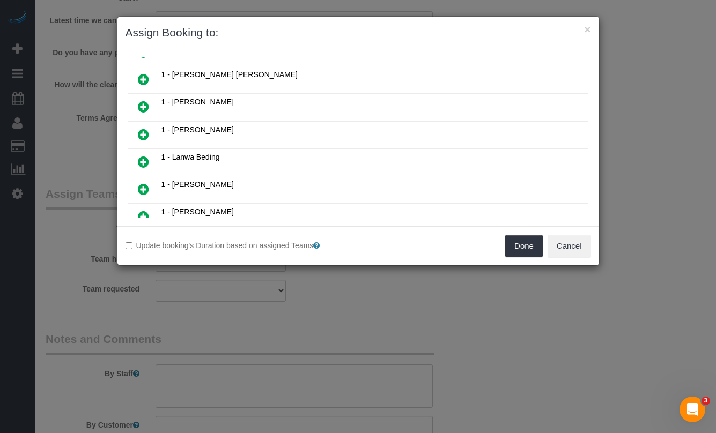
scroll to position [279, 0]
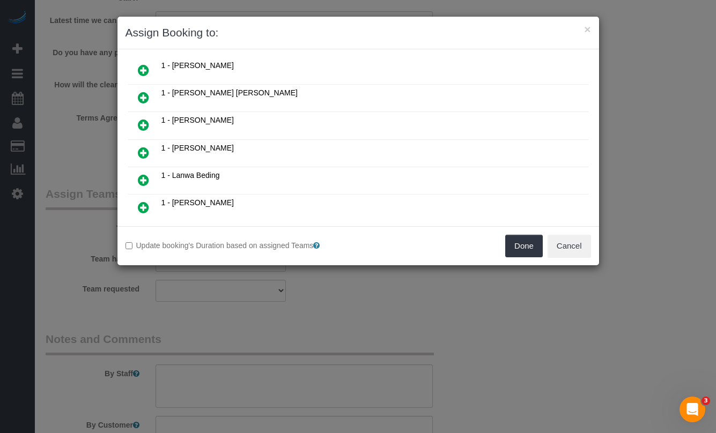
click at [145, 97] on icon at bounding box center [143, 97] width 11 height 13
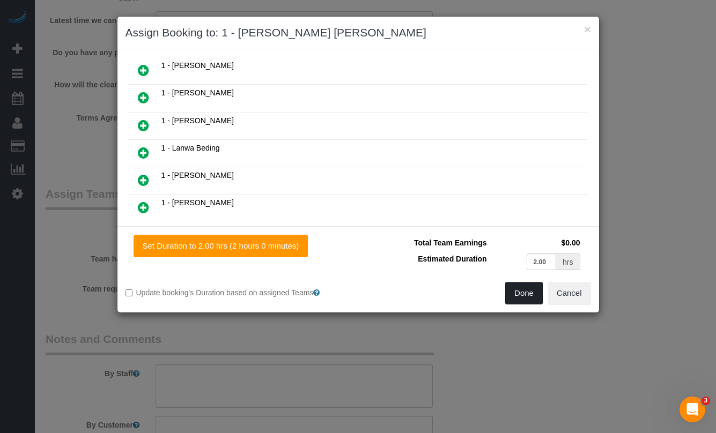
click at [517, 293] on button "Done" at bounding box center [524, 293] width 38 height 23
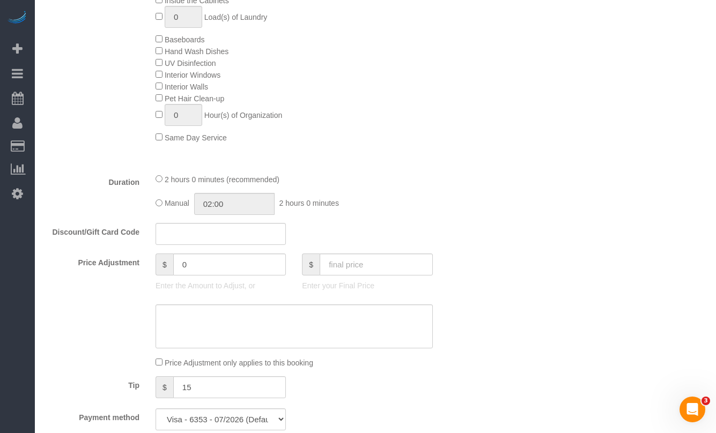
scroll to position [694, 0]
drag, startPoint x: 181, startPoint y: 183, endPoint x: 282, endPoint y: 180, distance: 100.8
click at [279, 180] on span "2 hours 0 minutes (recommended)" at bounding box center [222, 180] width 115 height 9
click at [398, 180] on div "2 hours 0 minutes (recommended)" at bounding box center [293, 180] width 277 height 12
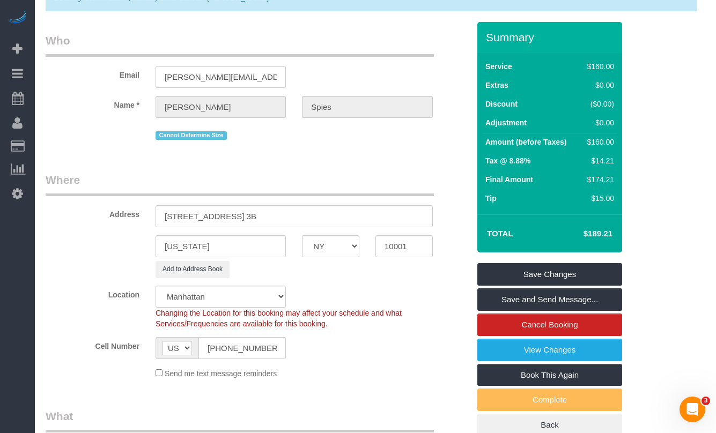
scroll to position [0, 0]
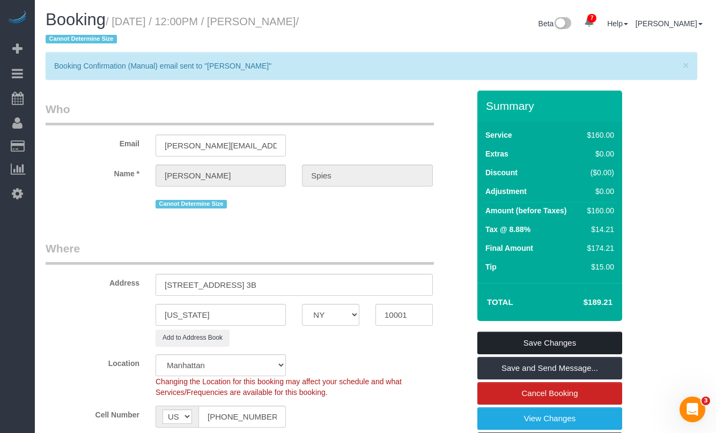
click at [506, 342] on link "Save Changes" at bounding box center [549, 343] width 145 height 23
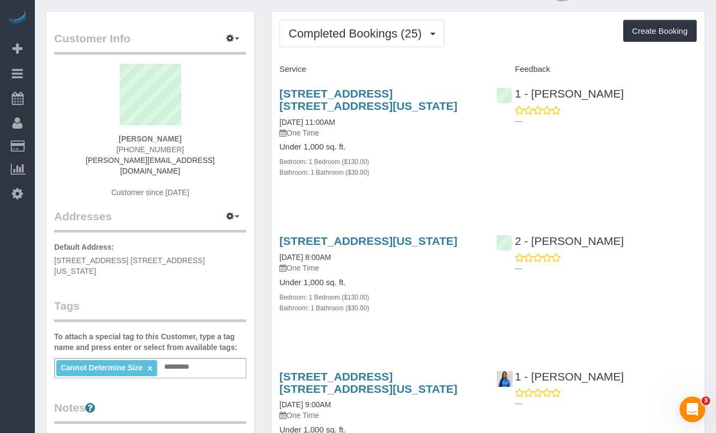
scroll to position [33, 0]
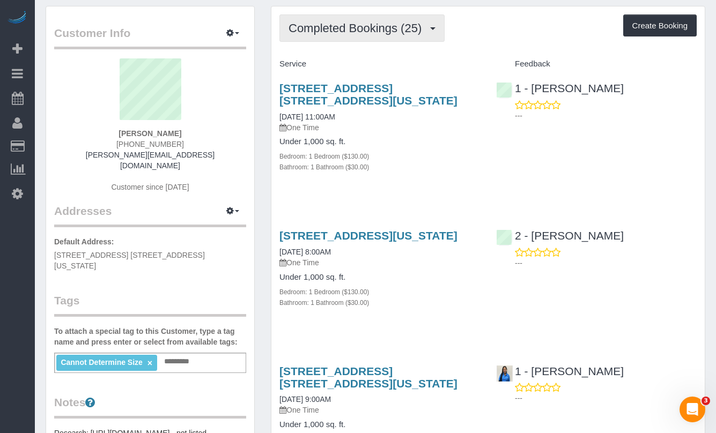
click at [375, 16] on button "Completed Bookings (25)" at bounding box center [361, 27] width 165 height 27
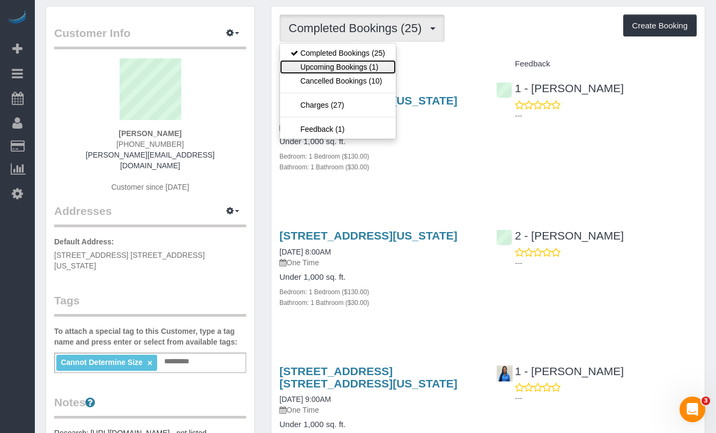
click at [346, 68] on link "Upcoming Bookings (1)" at bounding box center [338, 67] width 116 height 14
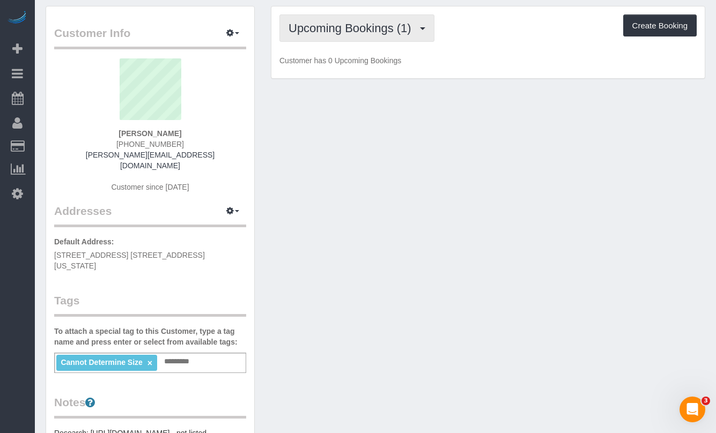
click at [370, 32] on span "Upcoming Bookings (1)" at bounding box center [352, 27] width 128 height 13
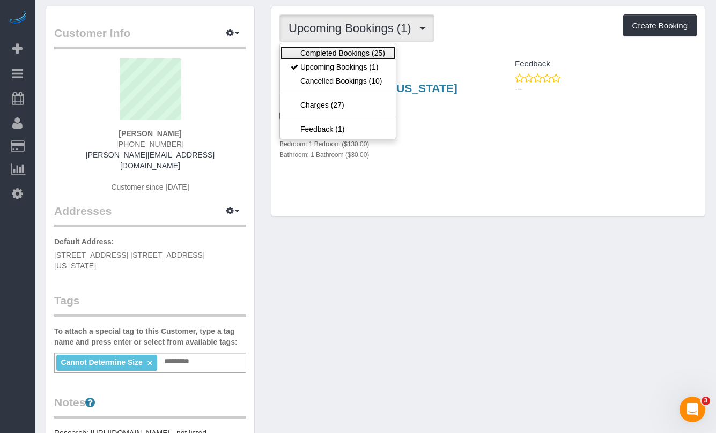
click at [367, 56] on link "Completed Bookings (25)" at bounding box center [338, 53] width 116 height 14
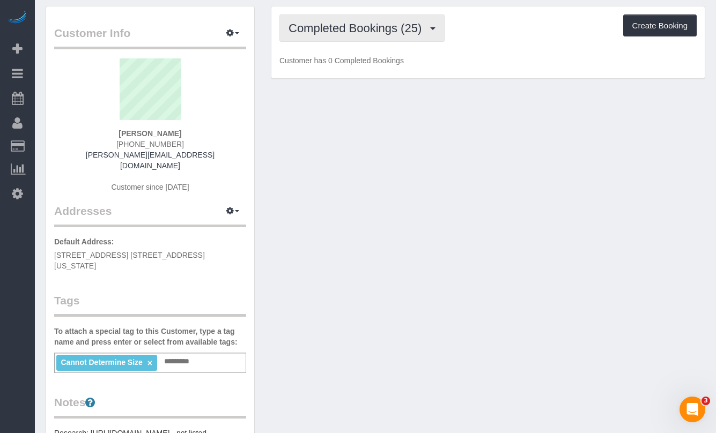
click at [378, 36] on button "Completed Bookings (25)" at bounding box center [361, 27] width 165 height 27
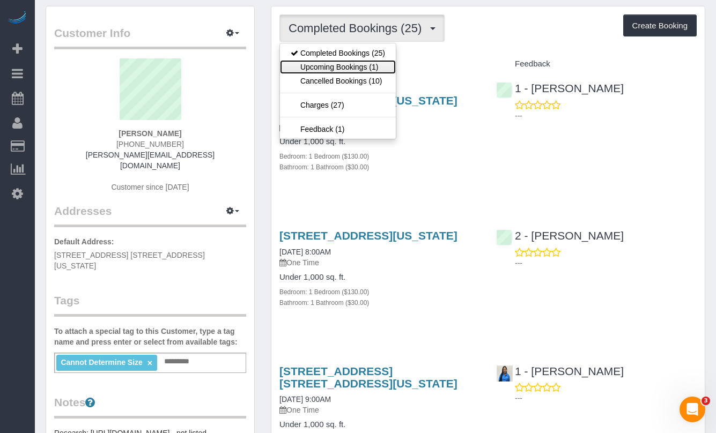
click at [367, 67] on link "Upcoming Bookings (1)" at bounding box center [338, 67] width 116 height 14
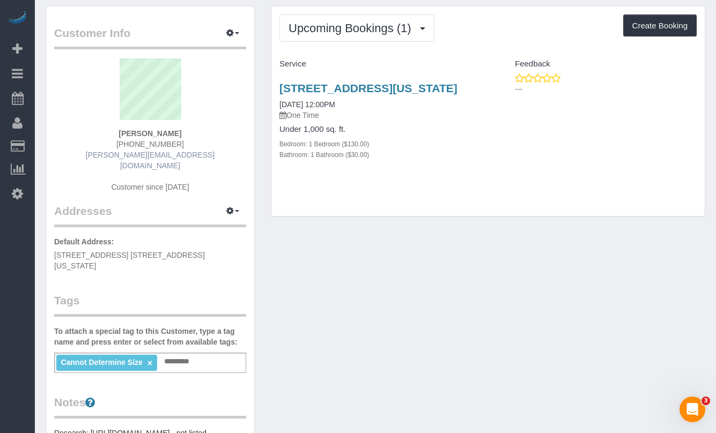
scroll to position [0, 0]
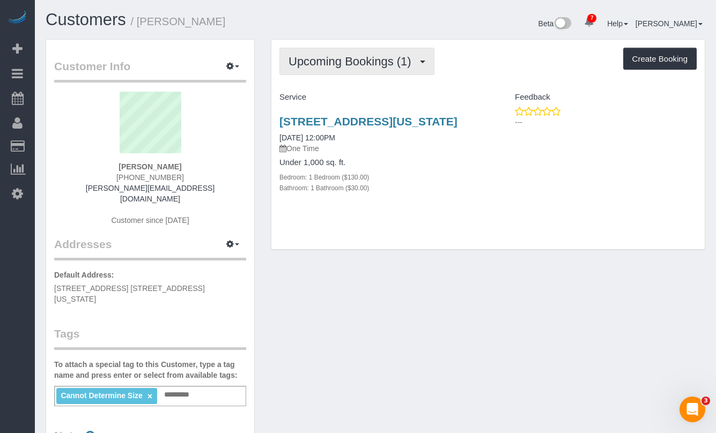
click at [362, 58] on span "Upcoming Bookings (1)" at bounding box center [352, 61] width 128 height 13
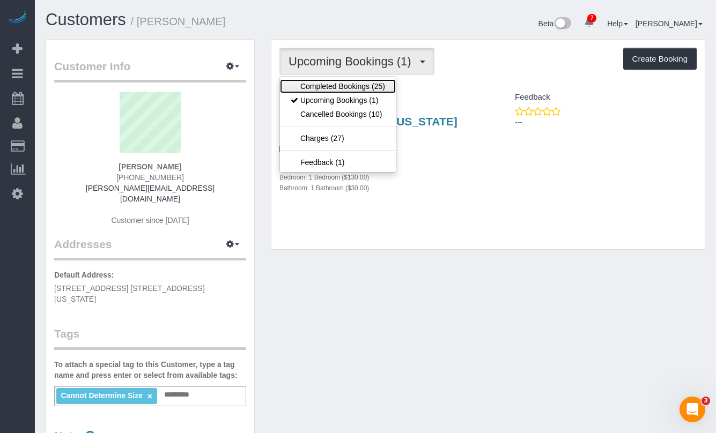
click at [350, 85] on link "Completed Bookings (25)" at bounding box center [338, 86] width 116 height 14
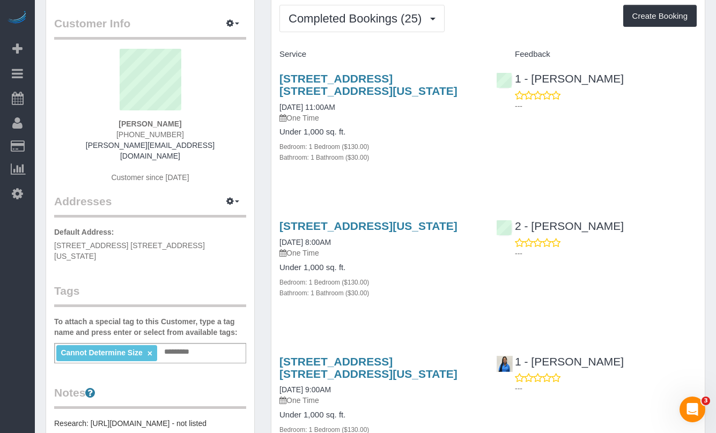
scroll to position [43, 0]
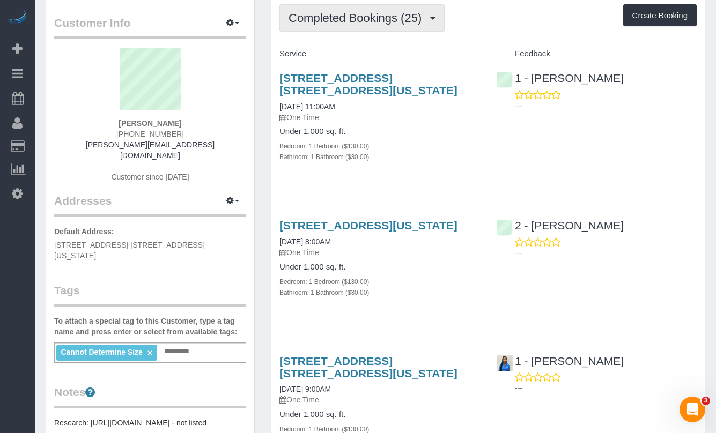
click at [371, 24] on span "Completed Bookings (25)" at bounding box center [357, 17] width 138 height 13
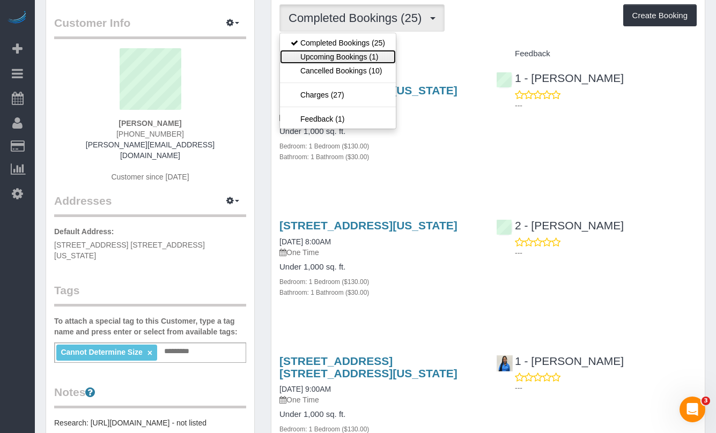
click at [341, 55] on link "Upcoming Bookings (1)" at bounding box center [338, 57] width 116 height 14
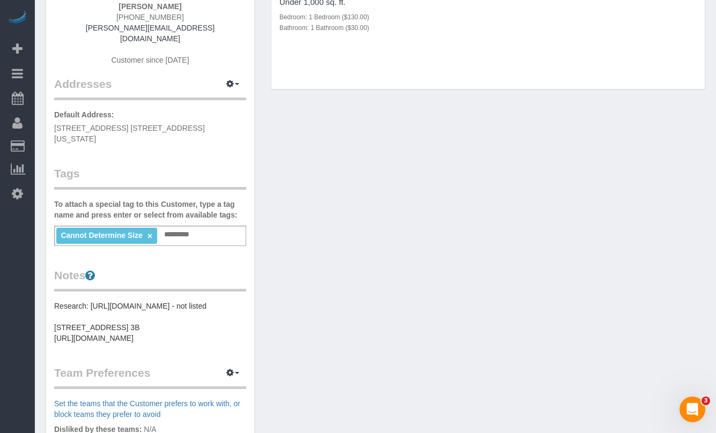
scroll to position [166, 0]
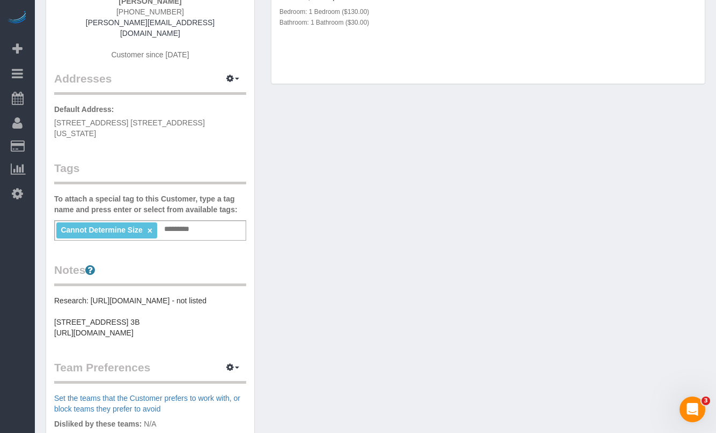
drag, startPoint x: 102, startPoint y: 301, endPoint x: 90, endPoint y: 282, distance: 22.5
click at [90, 295] on pre "Research: https://www.zillow.com/homedetails/363-W-30th-St-APT-4C-New-York-NY-1…" at bounding box center [150, 316] width 192 height 43
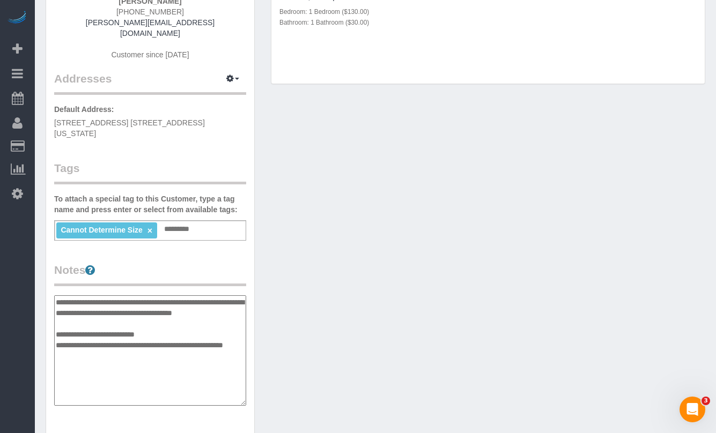
drag, startPoint x: 141, startPoint y: 305, endPoint x: 94, endPoint y: 284, distance: 51.4
click at [94, 295] on textarea "**********" at bounding box center [150, 350] width 192 height 110
drag, startPoint x: 114, startPoint y: 351, endPoint x: 49, endPoint y: 327, distance: 68.5
click at [49, 327] on div "Customer Info Edit Contact Info Send Message Email Preferences Special Sales Ta…" at bounding box center [150, 285] width 208 height 822
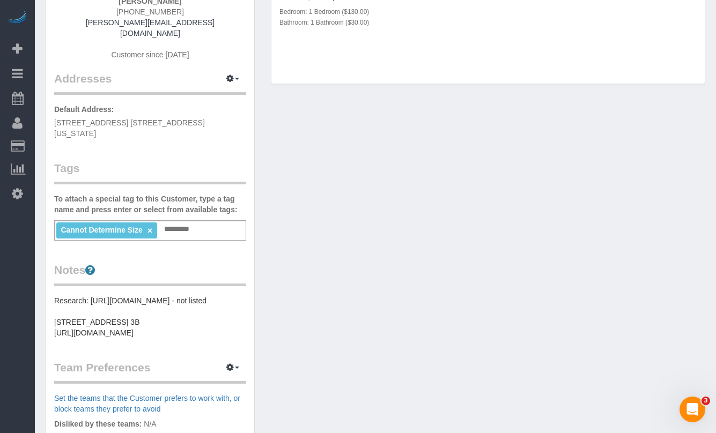
drag, startPoint x: 55, startPoint y: 323, endPoint x: 98, endPoint y: 345, distance: 48.2
click at [98, 338] on pre "Research: https://www.zillow.com/homedetails/363-W-30th-St-APT-4C-New-York-NY-1…" at bounding box center [150, 316] width 192 height 43
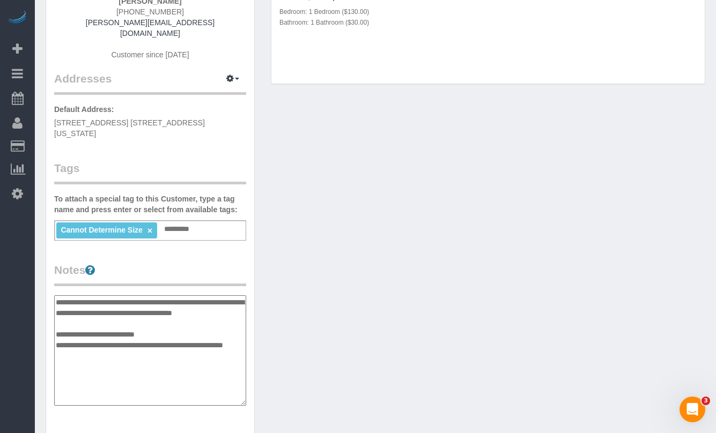
drag, startPoint x: 98, startPoint y: 345, endPoint x: 39, endPoint y: 321, distance: 63.7
click at [40, 321] on div "Customer Info Edit Contact Info Send Message Email Preferences Special Sales Ta…" at bounding box center [150, 290] width 225 height 834
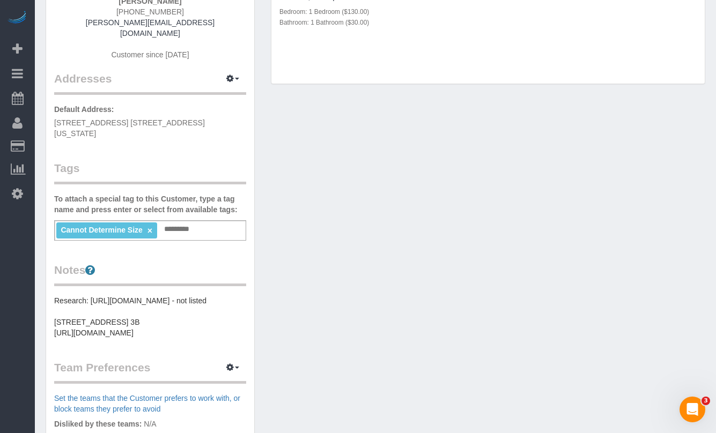
copy pre "354 West 23rd Street, Apt. 3B https://streeteasy.com/building/354-west-23-stree…"
drag, startPoint x: 112, startPoint y: 344, endPoint x: 56, endPoint y: 325, distance: 59.0
click at [56, 325] on pre "Research: https://www.zillow.com/homedetails/363-W-30th-St-APT-4C-New-York-NY-1…" at bounding box center [150, 316] width 192 height 43
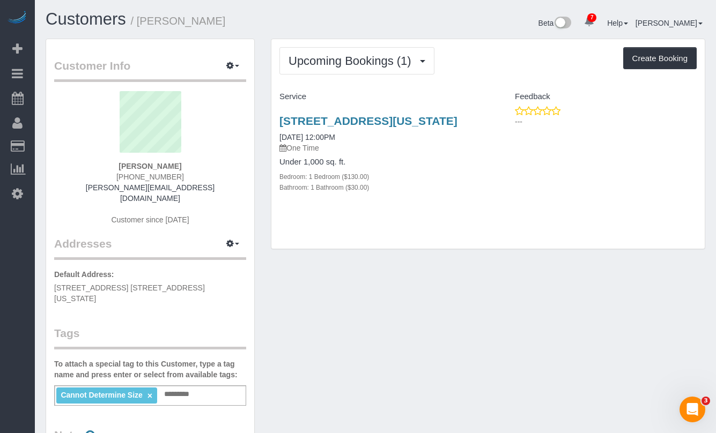
scroll to position [0, 0]
drag, startPoint x: 331, startPoint y: 136, endPoint x: 279, endPoint y: 124, distance: 53.3
click at [279, 124] on h3 "354 W 23rd Street, 3b, New York, NY 10001" at bounding box center [379, 121] width 201 height 12
copy link "354 W 23rd Street, 3b, New York, NY 10001"
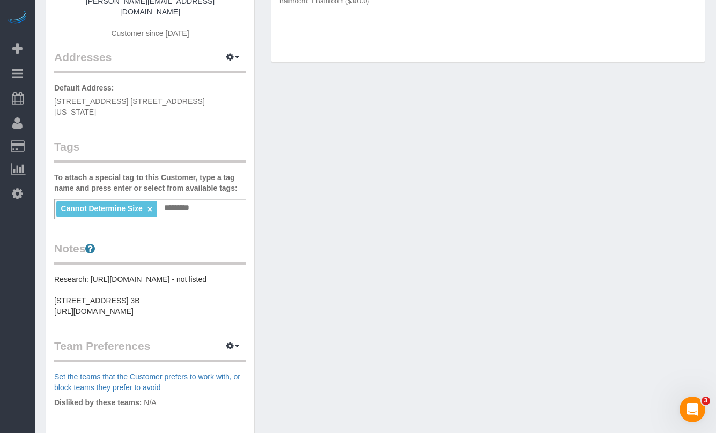
scroll to position [188, 0]
click at [149, 204] on link "×" at bounding box center [149, 208] width 5 height 9
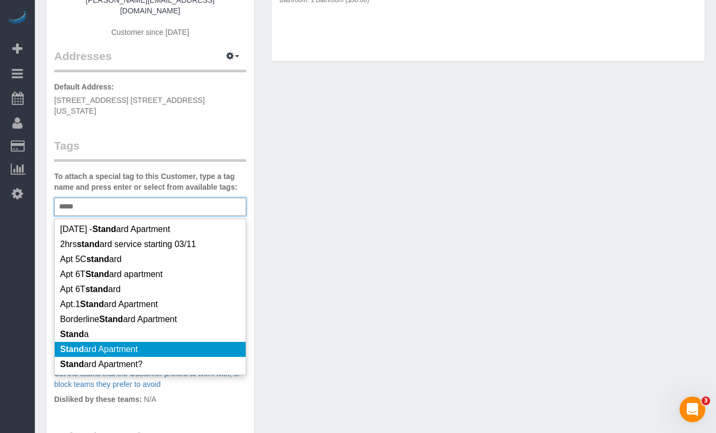
type input "*****"
click at [124, 345] on span "Stand ard Apartment" at bounding box center [99, 349] width 78 height 9
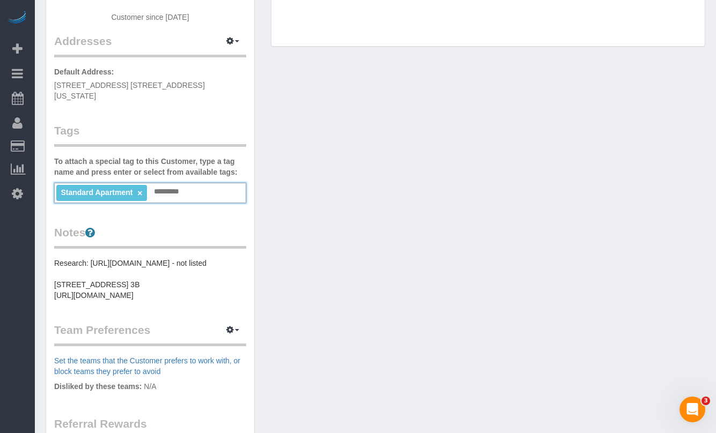
scroll to position [210, 0]
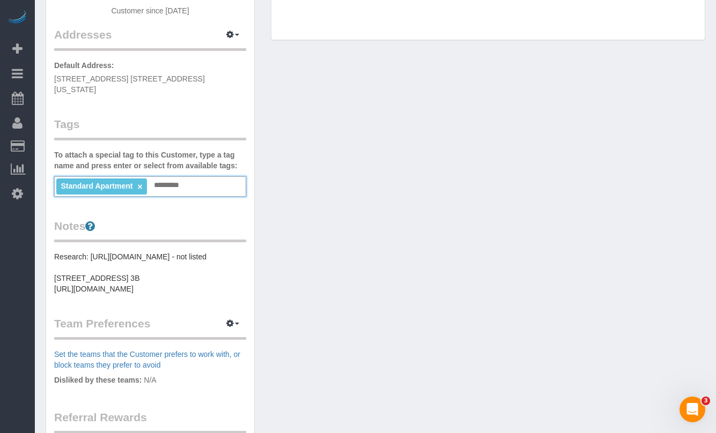
click at [107, 294] on pre "Research: https://www.zillow.com/homedetails/363-W-30th-St-APT-4C-New-York-NY-1…" at bounding box center [150, 272] width 192 height 43
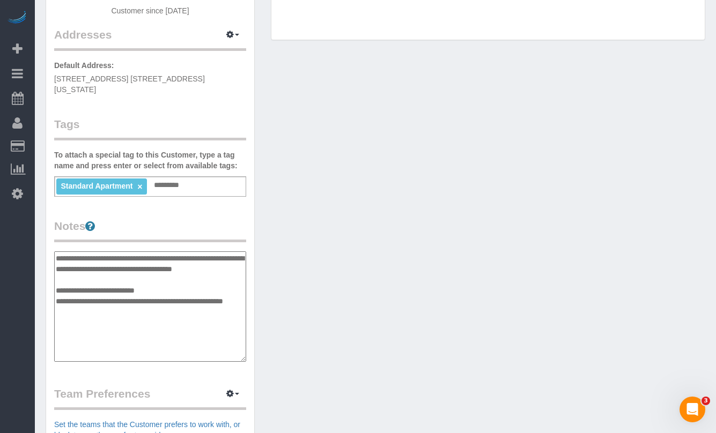
drag, startPoint x: 108, startPoint y: 293, endPoint x: 96, endPoint y: 241, distance: 53.3
click at [96, 251] on textarea "**********" at bounding box center [150, 306] width 192 height 110
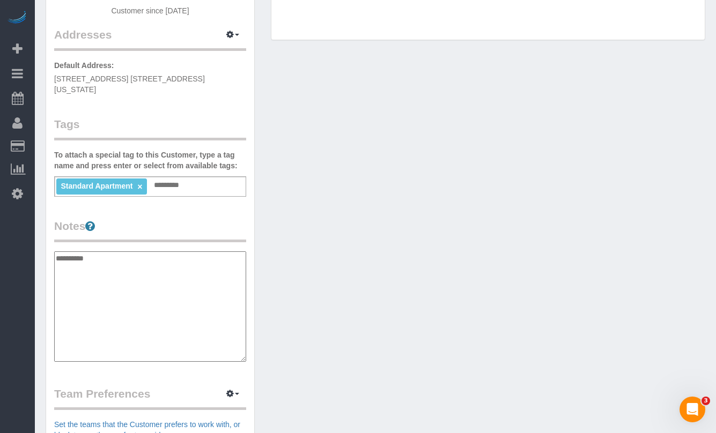
paste textarea "**********"
drag, startPoint x: 116, startPoint y: 273, endPoint x: 91, endPoint y: 280, distance: 25.6
click at [115, 273] on textarea "**********" at bounding box center [150, 306] width 192 height 110
click at [84, 281] on textarea "**********" at bounding box center [150, 306] width 192 height 110
paste textarea "* **** * ***** *** ****"
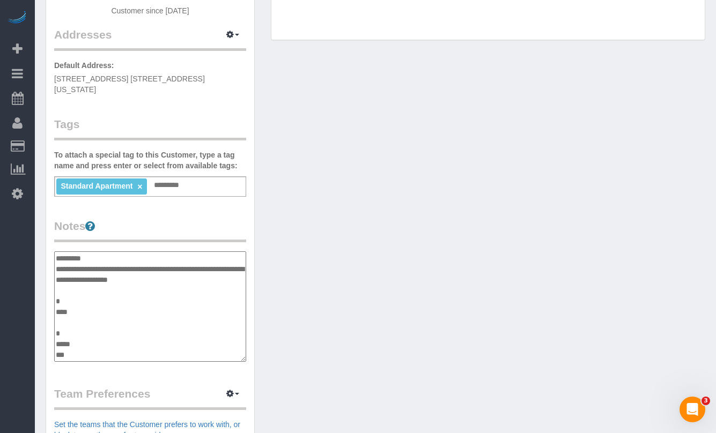
scroll to position [9, 0]
click at [65, 296] on textarea "**********" at bounding box center [150, 306] width 192 height 110
drag, startPoint x: 58, startPoint y: 284, endPoint x: 65, endPoint y: 284, distance: 7.5
click at [58, 284] on textarea "**********" at bounding box center [150, 306] width 192 height 110
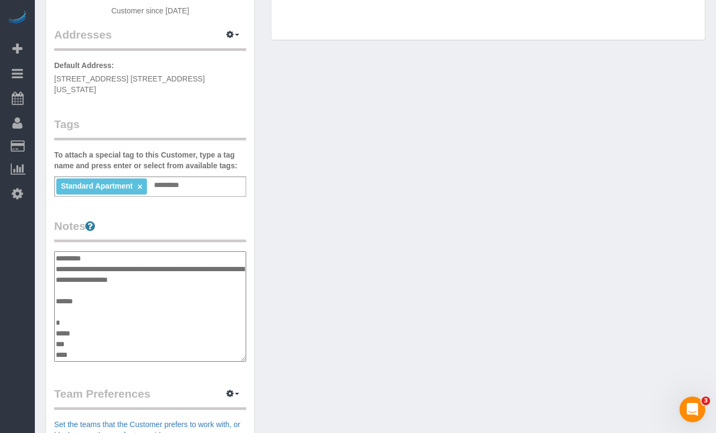
type textarea "**********"
click at [54, 303] on div "Customer Info Edit Contact Info Send Message Email Preferences Special Sales Ta…" at bounding box center [150, 241] width 208 height 822
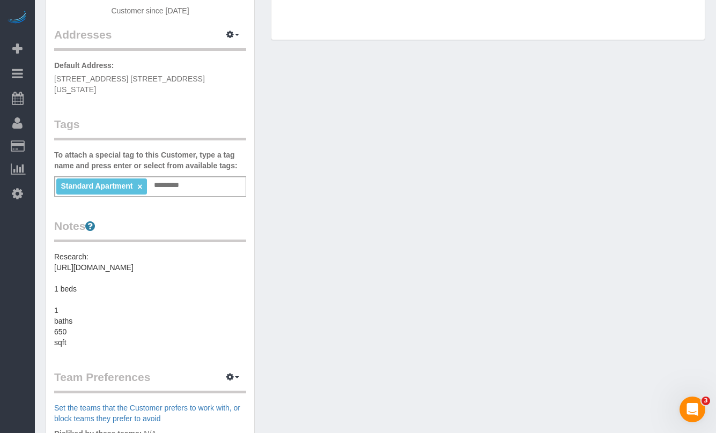
click at [56, 313] on pre "Research: https://www.zillow.com/homedetails/354-W-23rd-St-APT-3B-New-York-NY-1…" at bounding box center [150, 299] width 192 height 97
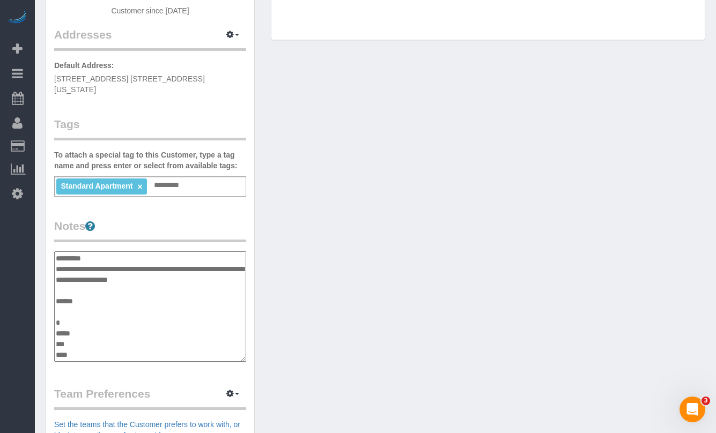
click at [57, 308] on textarea "**********" at bounding box center [150, 306] width 192 height 110
click at [113, 322] on textarea "**********" at bounding box center [150, 306] width 192 height 110
type textarea "**********"
click at [174, 218] on legend "Notes" at bounding box center [150, 230] width 192 height 24
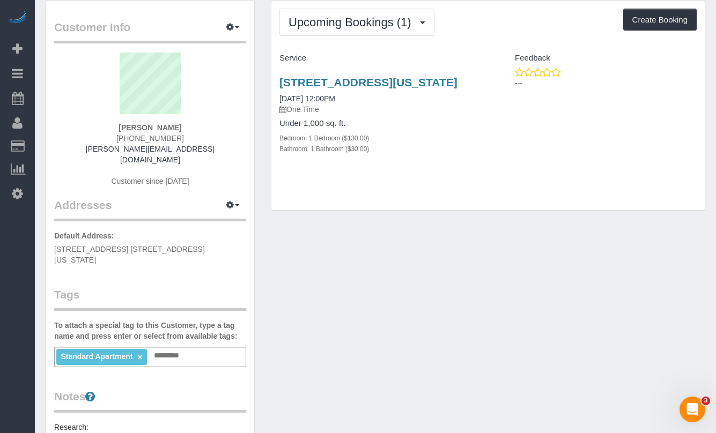
scroll to position [36, 0]
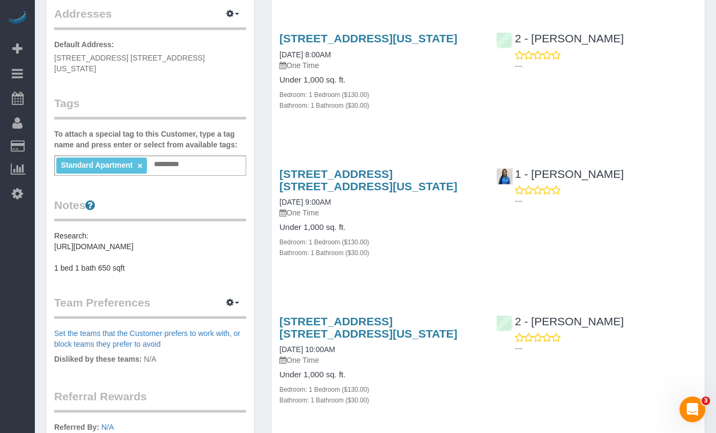
scroll to position [231, 0]
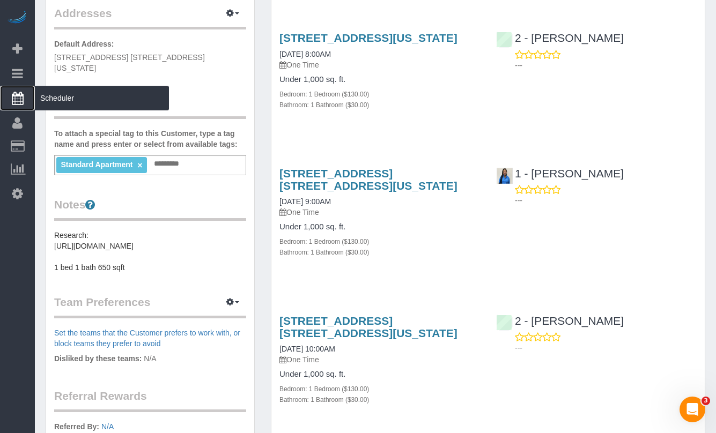
click at [55, 97] on span "Scheduler" at bounding box center [102, 98] width 134 height 25
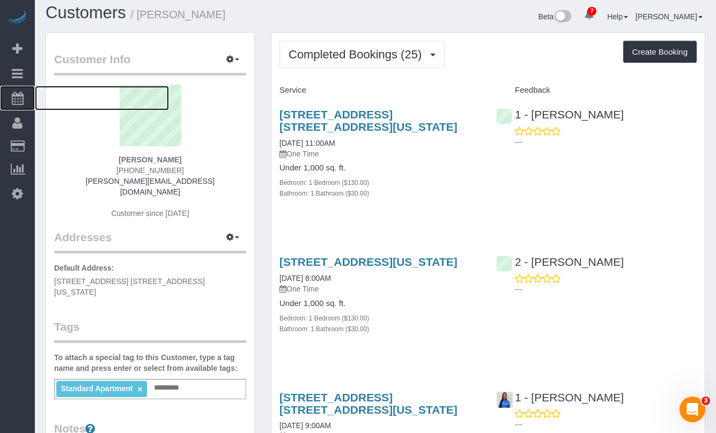
scroll to position [0, 0]
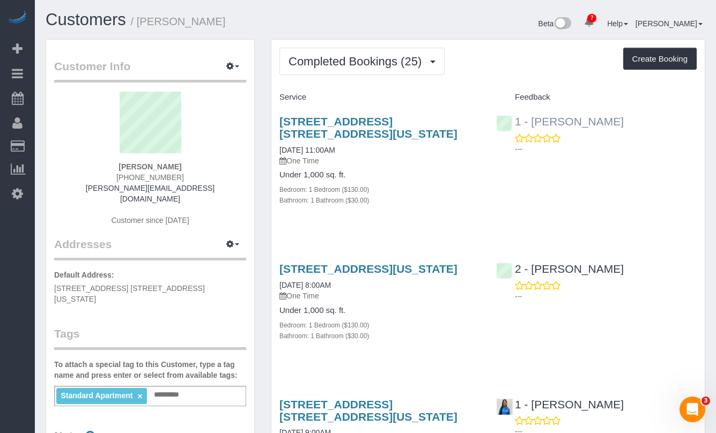
drag, startPoint x: 634, startPoint y: 123, endPoint x: 531, endPoint y: 122, distance: 103.5
click at [531, 122] on div "1 - [PERSON_NAME] ---" at bounding box center [596, 132] width 217 height 53
copy link "[PERSON_NAME]"
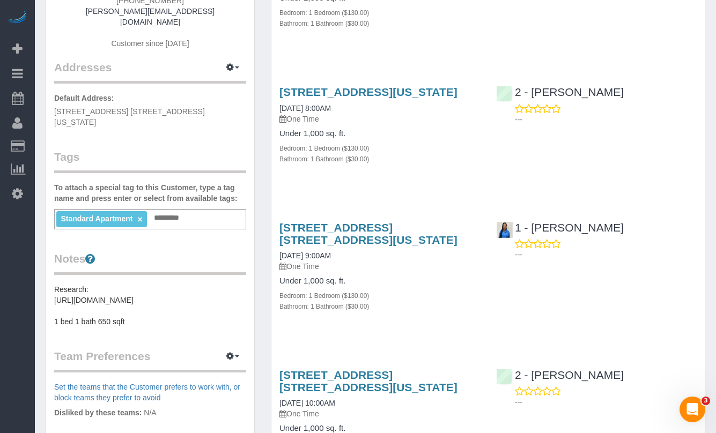
scroll to position [180, 0]
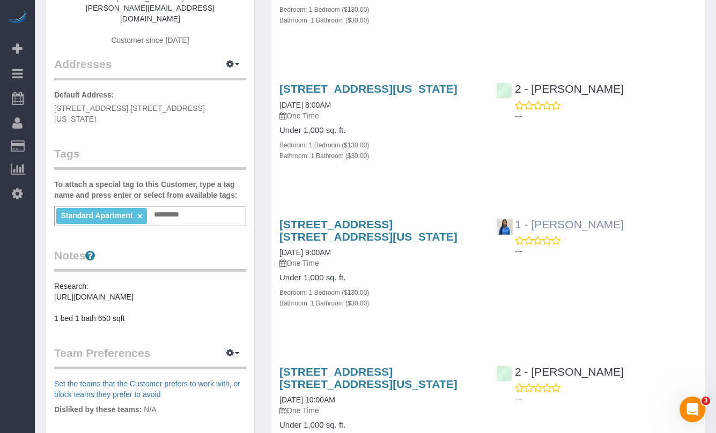
drag, startPoint x: 631, startPoint y: 234, endPoint x: 527, endPoint y: 234, distance: 104.6
click at [527, 234] on div "1 - [PERSON_NAME] ---" at bounding box center [596, 235] width 217 height 53
copy link "[PERSON_NAME]"
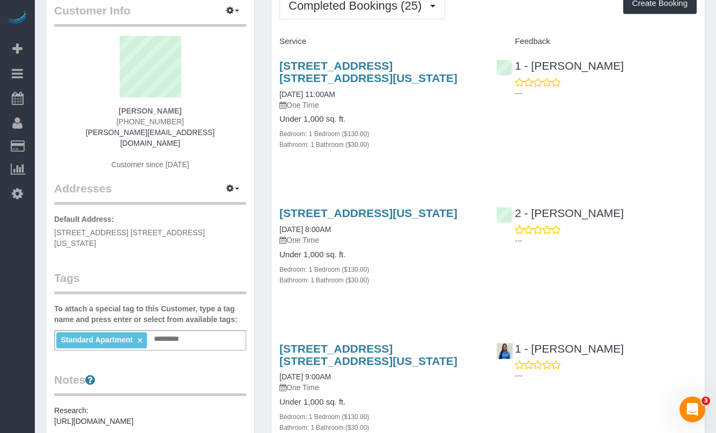
scroll to position [0, 0]
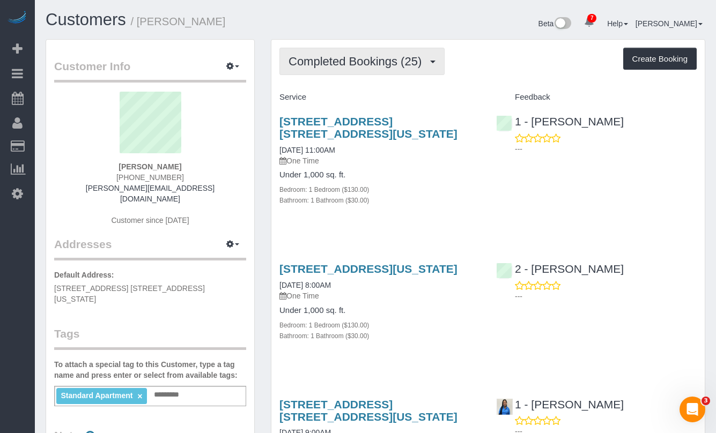
drag, startPoint x: 337, startPoint y: 78, endPoint x: 341, endPoint y: 74, distance: 5.7
click at [343, 70] on button "Completed Bookings (25)" at bounding box center [361, 61] width 165 height 27
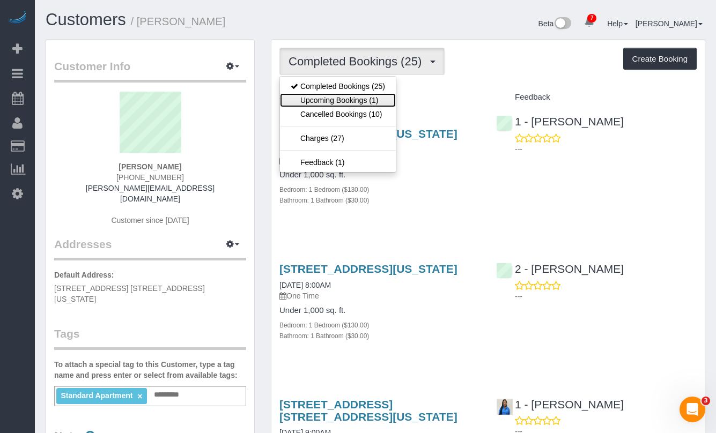
click at [337, 101] on link "Upcoming Bookings (1)" at bounding box center [338, 100] width 116 height 14
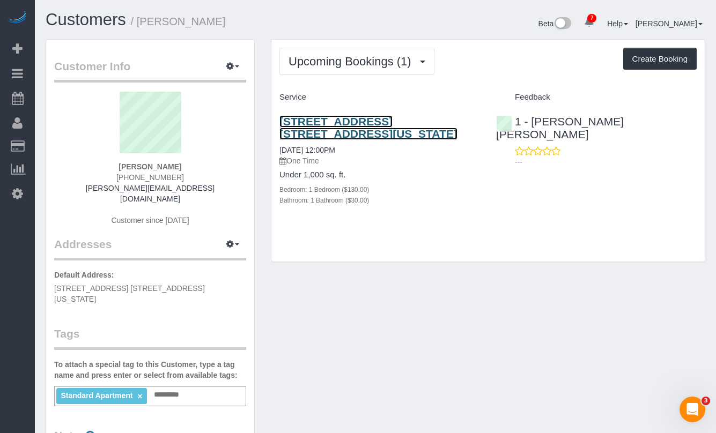
click at [399, 122] on link "[STREET_ADDRESS] [STREET_ADDRESS][US_STATE]" at bounding box center [368, 127] width 178 height 25
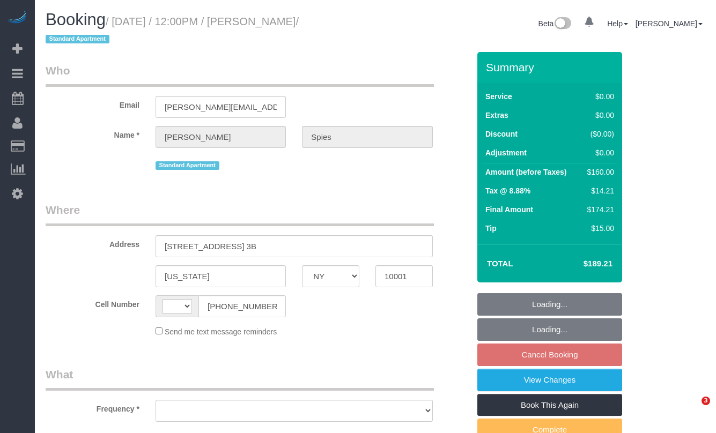
select select "NY"
select select "string:[GEOGRAPHIC_DATA]"
select select "object:683"
select select "string:stripe-pm_1Jvni44VGloSiKo7yI7Pr1LE"
select select "1"
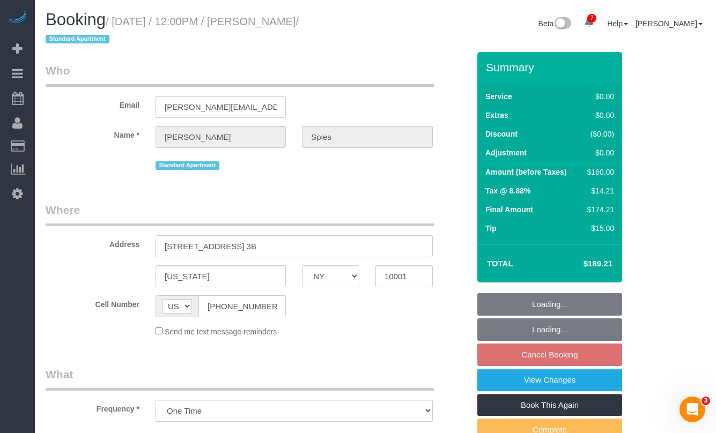
select select "number:57"
select select "number:73"
select select "number:15"
select select "number:5"
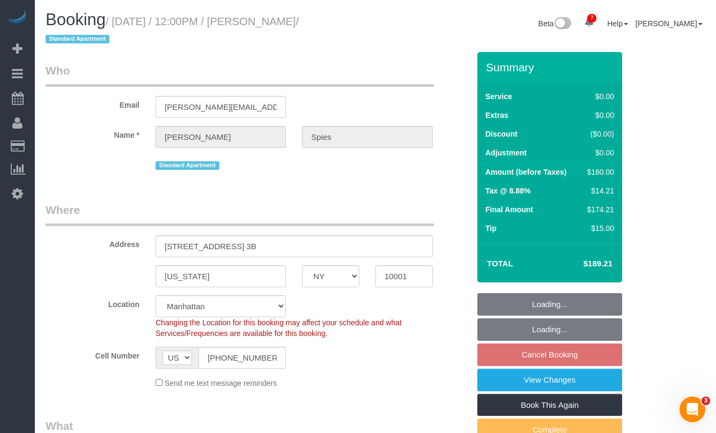
select select "object:937"
select select "1"
select select "spot1"
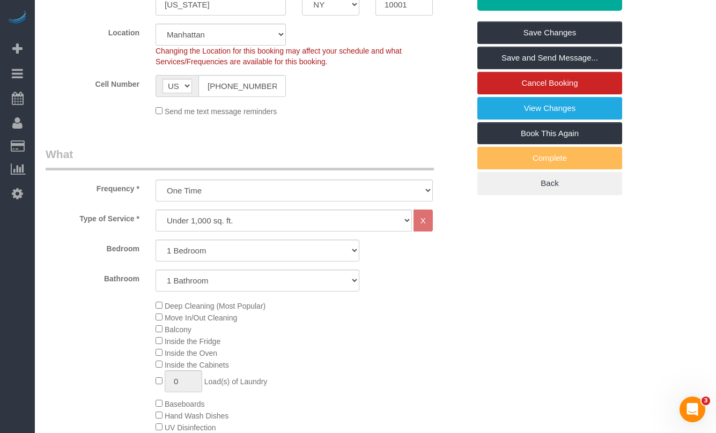
scroll to position [217, 0]
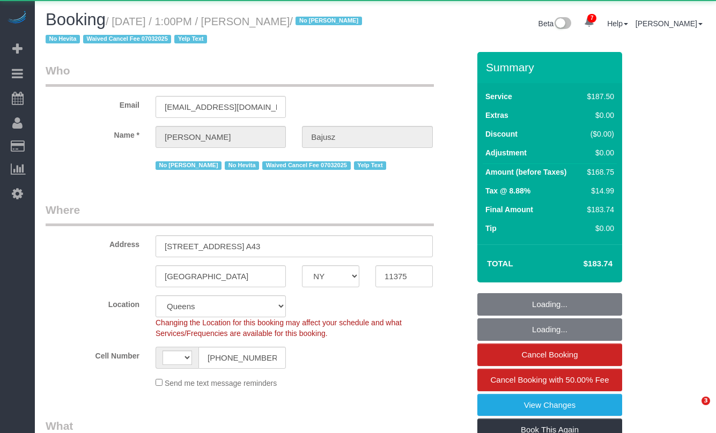
select select "NY"
select select "string:[GEOGRAPHIC_DATA]"
select select "object:5509"
select select "150"
select select "spot1"
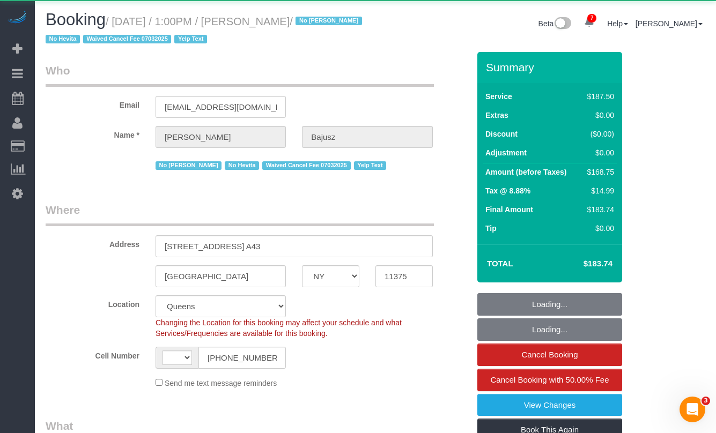
select select "number:89"
select select "number:90"
select select "number:15"
select select "number:5"
select select "number:21"
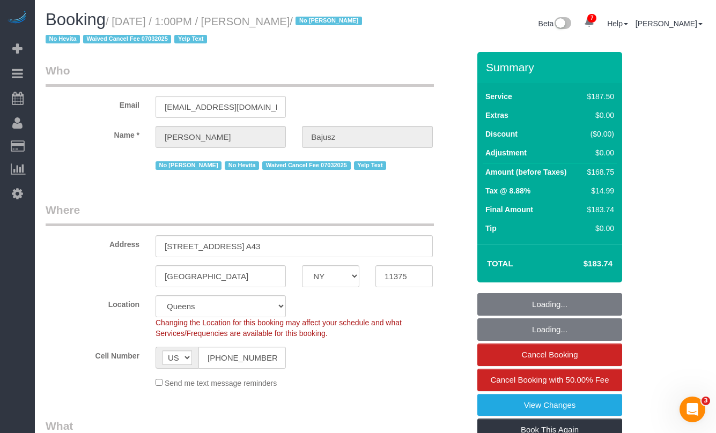
select select "object:5599"
select select "string:stripe-pm_1HGn0b4VGloSiKo748NNm9fv"
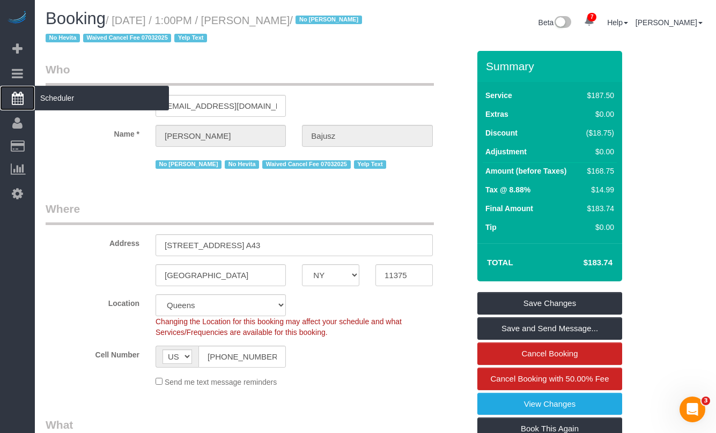
click at [54, 98] on span "Scheduler" at bounding box center [102, 98] width 134 height 25
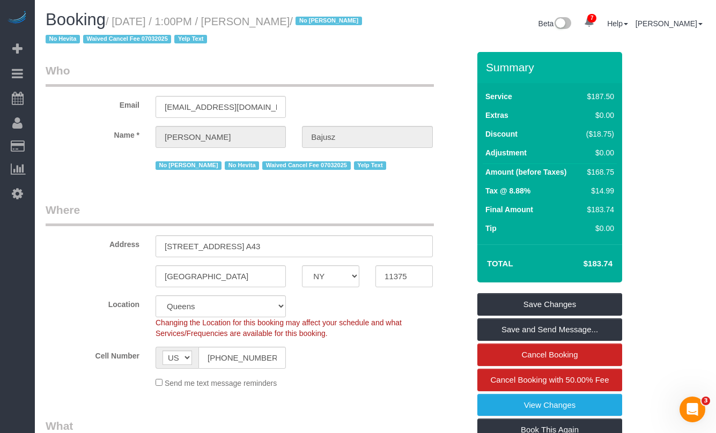
drag, startPoint x: 330, startPoint y: 28, endPoint x: 332, endPoint y: 21, distance: 7.3
click at [330, 28] on h1 "Booking / August 13, 2025 / 1:00PM / Marcy Bajusz / No Alketa Tomaj No Hevita W…" at bounding box center [207, 29] width 322 height 36
drag, startPoint x: 329, startPoint y: 20, endPoint x: 121, endPoint y: 21, distance: 207.5
click at [121, 21] on h1 "Booking / August 13, 2025 / 1:00PM / Marcy Bajusz / No Alketa Tomaj No Hevita W…" at bounding box center [207, 29] width 322 height 36
copy small "August 13, 2025 / 1:00PM / Marcy Bajusz /"
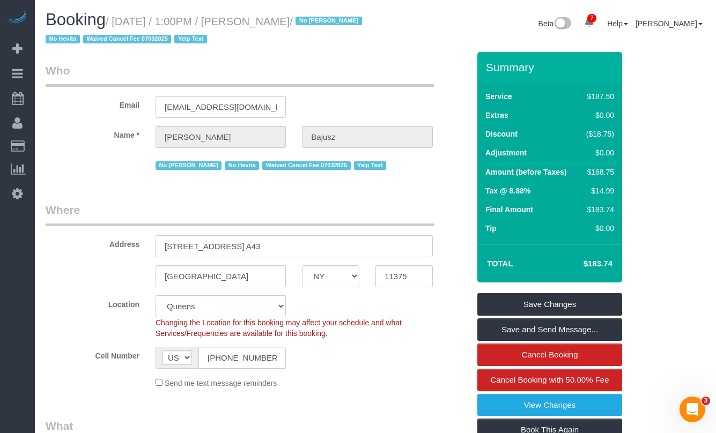
copy small "August 13, 2025 / 1:00PM / Marcy Bajusz /"
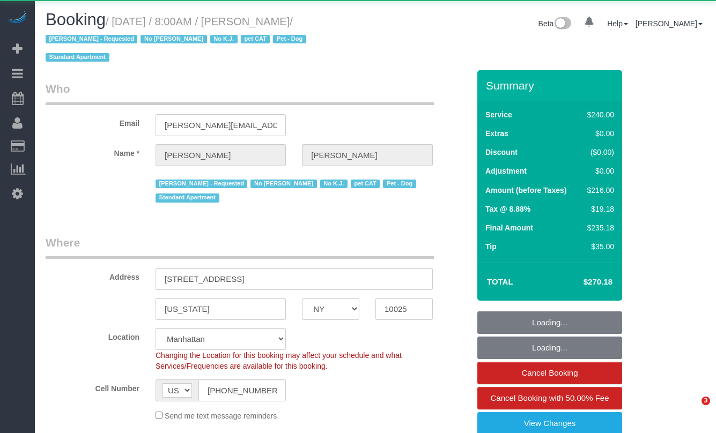
select select "NY"
select select "object:792"
select select "string:stripe-pm_1QoAcC4VGloSiKo7aFaWIz9N"
select select "180"
select select "number:56"
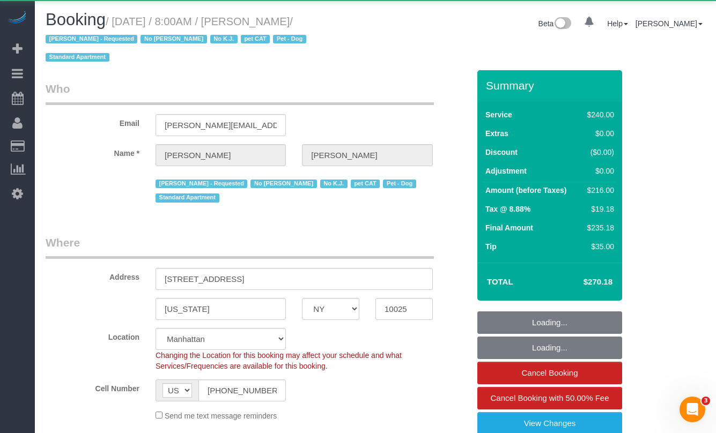
select select "number:75"
select select "number:14"
select select "number:7"
select select "number:21"
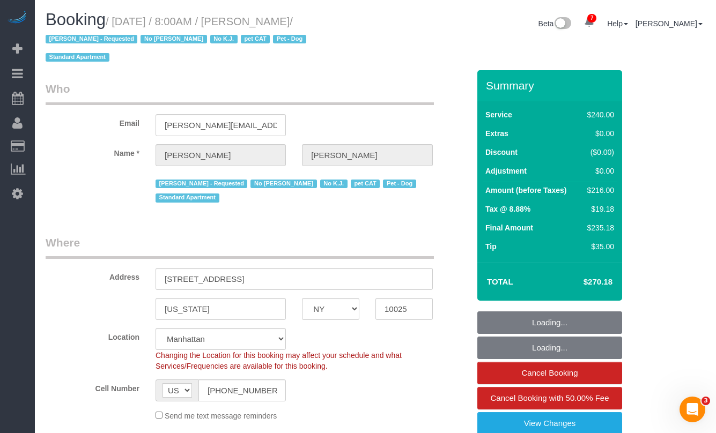
select select "object:992"
select select "spot1"
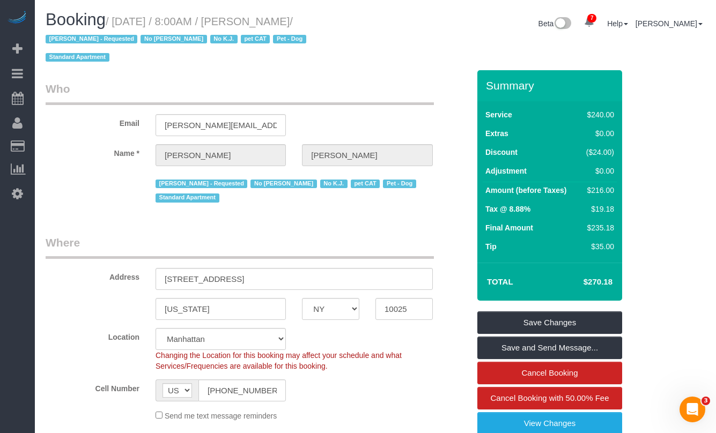
drag, startPoint x: 328, startPoint y: 21, endPoint x: 152, endPoint y: 24, distance: 175.9
click at [152, 24] on h1 "Booking / [DATE] / 8:00AM / [PERSON_NAME] / [PERSON_NAME] - Requested No [PERSO…" at bounding box center [207, 38] width 322 height 55
drag, startPoint x: 291, startPoint y: 267, endPoint x: 144, endPoint y: 260, distance: 147.1
click at [144, 260] on div "Address [STREET_ADDRESS]" at bounding box center [258, 262] width 440 height 55
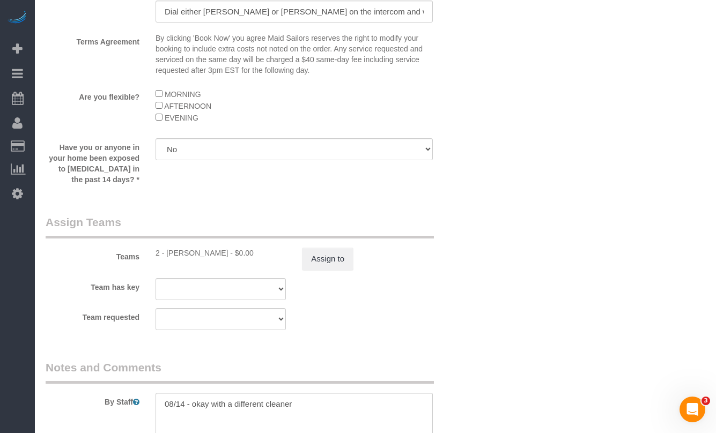
scroll to position [1273, 0]
